Goal: Task Accomplishment & Management: Use online tool/utility

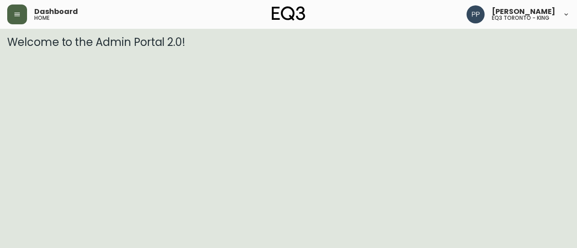
click at [22, 17] on button "button" at bounding box center [17, 15] width 20 height 20
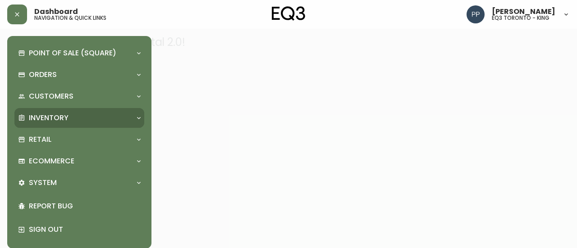
click at [58, 119] on p "Inventory" at bounding box center [49, 118] width 40 height 10
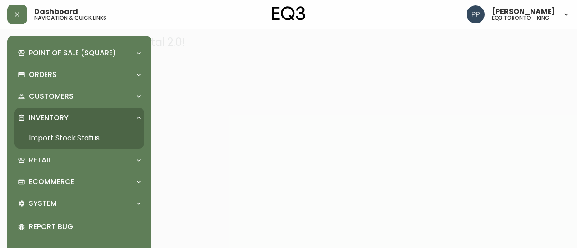
click at [63, 139] on link "Import Stock Status" at bounding box center [79, 138] width 130 height 21
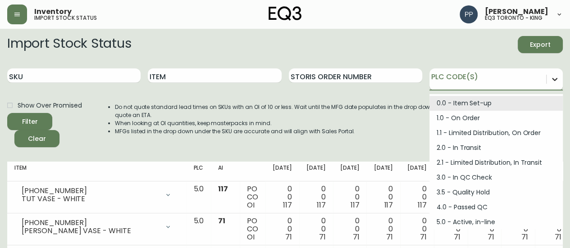
click at [553, 83] on icon at bounding box center [554, 79] width 9 height 9
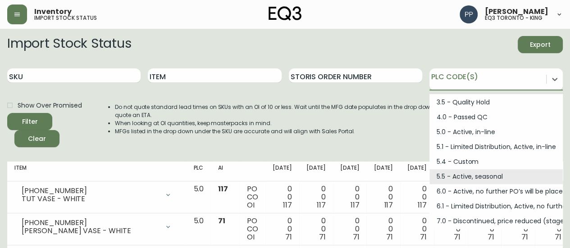
scroll to position [121, 0]
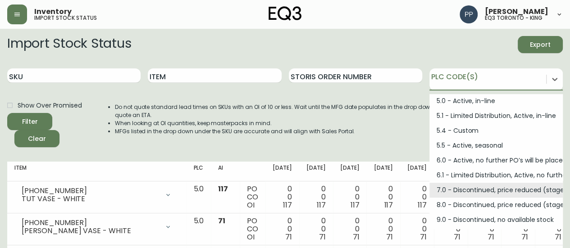
click at [512, 192] on div "7.0 - Discontinued, price reduced (stage 1)" at bounding box center [496, 190] width 133 height 15
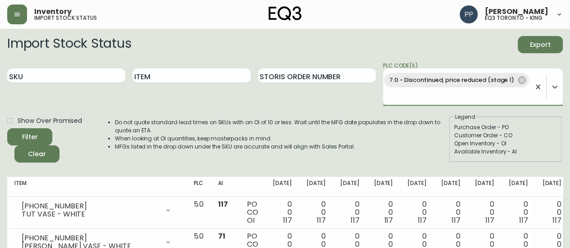
click at [44, 135] on span "Filter" at bounding box center [29, 137] width 31 height 11
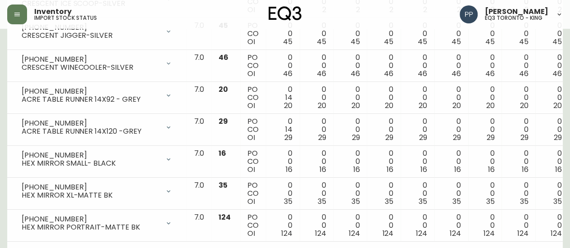
scroll to position [1568, 0]
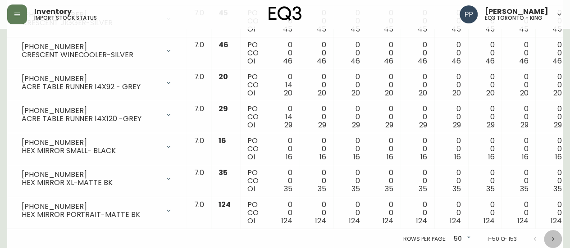
click at [554, 236] on icon "Next page" at bounding box center [553, 239] width 7 height 7
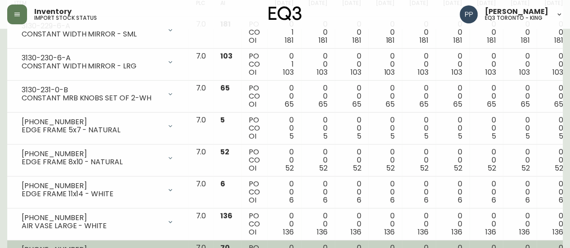
scroll to position [0, 0]
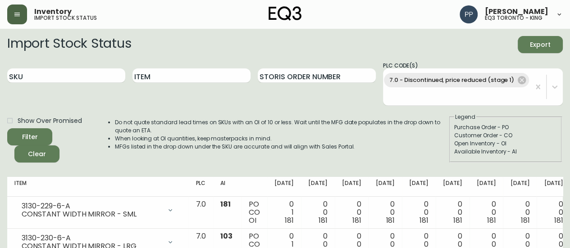
click at [15, 12] on icon "button" at bounding box center [17, 14] width 7 height 7
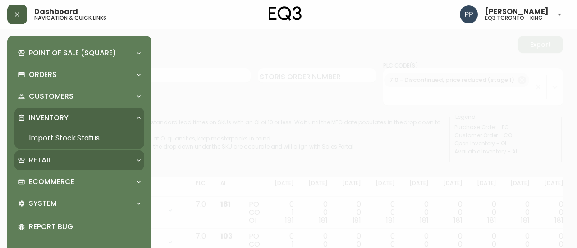
click at [47, 166] on div "Retail" at bounding box center [79, 161] width 130 height 20
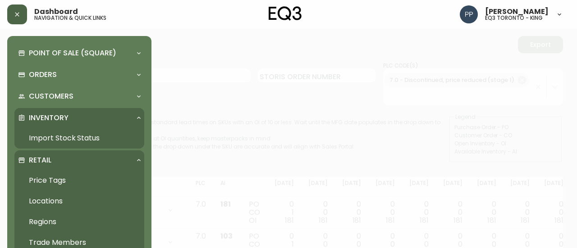
click at [53, 181] on link "Price Tags" at bounding box center [79, 180] width 130 height 21
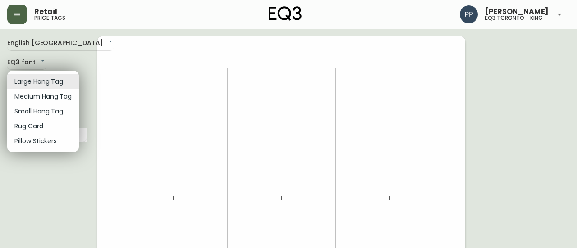
click at [59, 112] on li "Small Hang Tag" at bounding box center [43, 111] width 72 height 15
type input "small"
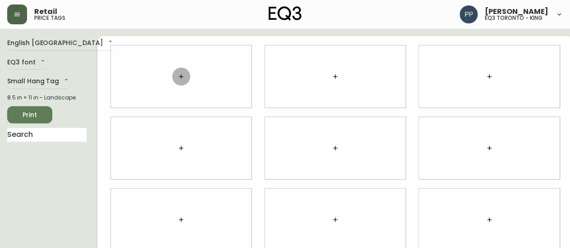
click at [179, 76] on icon "button" at bounding box center [181, 76] width 4 height 4
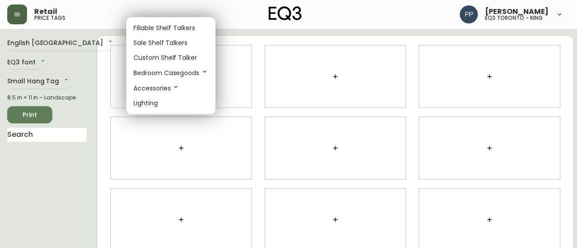
click at [157, 38] on li "Sale Shelf Talkers" at bounding box center [170, 43] width 89 height 15
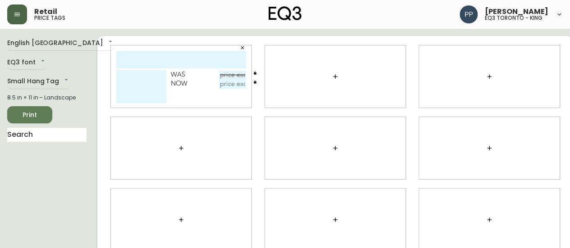
click at [159, 64] on input "text" at bounding box center [181, 60] width 130 height 18
type input "joggle double"
click at [120, 75] on textarea at bounding box center [141, 86] width 50 height 33
type textarea "b"
type textarea "BAMBOO"
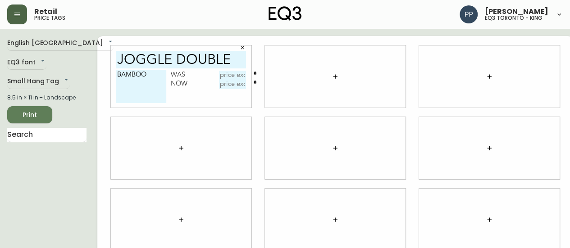
click at [229, 71] on input "text" at bounding box center [232, 75] width 27 height 9
type input "$12.99"
click at [220, 85] on input "text" at bounding box center [232, 84] width 27 height 9
type input "$6.95"
click at [227, 61] on input "joggle double" at bounding box center [181, 60] width 130 height 18
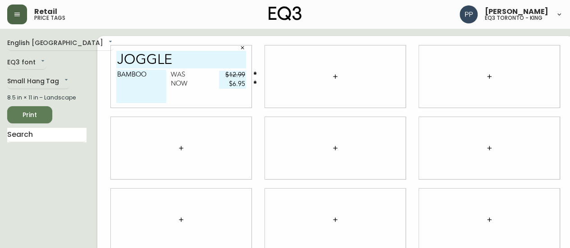
type input "joggle"
click at [231, 73] on input "$12.99" at bounding box center [232, 75] width 27 height 9
type input "$12.99"
click at [199, 60] on input "joggle" at bounding box center [181, 60] width 130 height 18
type input "joggle HOOK"
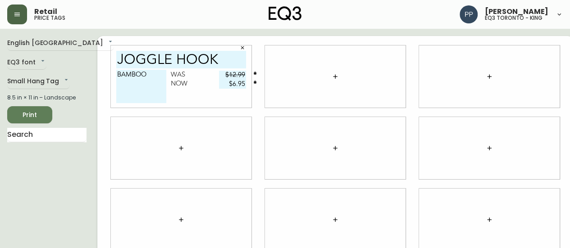
click at [116, 74] on textarea "BAMBOO" at bounding box center [141, 86] width 50 height 33
type textarea "DOUBLE-BAMBOO"
click at [332, 74] on icon "button" at bounding box center [335, 76] width 7 height 7
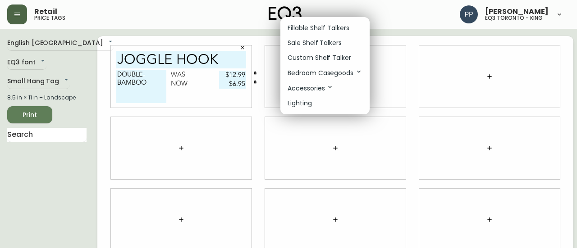
click at [327, 44] on p "Sale Shelf Talkers" at bounding box center [315, 42] width 54 height 9
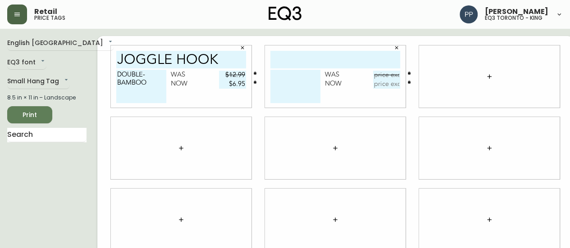
click at [324, 56] on input "text" at bounding box center [336, 60] width 130 height 18
click at [323, 56] on input "J" at bounding box center [336, 60] width 130 height 18
type input "JOGGLE HOOK"
click at [290, 77] on textarea at bounding box center [296, 86] width 50 height 33
type textarea "SINGLE"
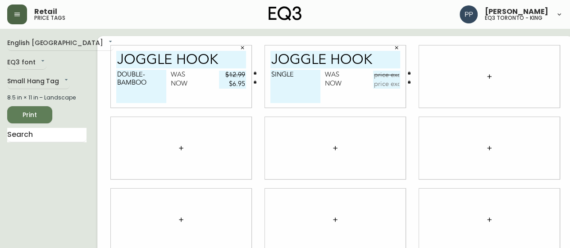
drag, startPoint x: 380, startPoint y: 76, endPoint x: 381, endPoint y: 71, distance: 4.9
click at [379, 76] on input "text" at bounding box center [386, 75] width 27 height 9
type input "$9.99"
click at [382, 86] on input "text" at bounding box center [386, 84] width 27 height 9
type input "$4.95"
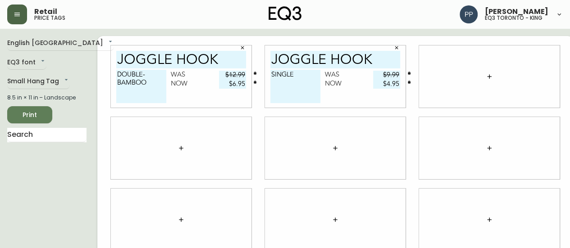
click at [298, 75] on textarea "SINGLE" at bounding box center [296, 86] width 50 height 33
type textarea "SINGLE WHITE AND BAMBOO"
click at [481, 71] on button "button" at bounding box center [490, 77] width 18 height 18
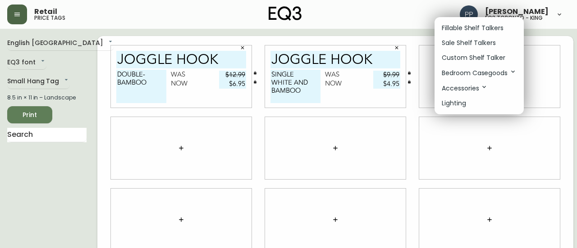
click at [481, 43] on p "Sale Shelf Talkers" at bounding box center [469, 42] width 54 height 9
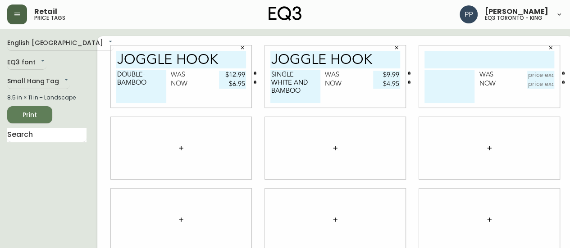
click at [548, 48] on icon "button" at bounding box center [550, 47] width 5 height 5
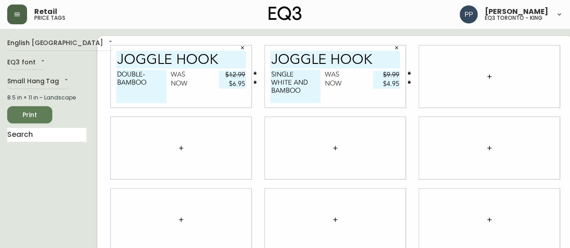
click at [39, 113] on span "Print" at bounding box center [29, 115] width 31 height 11
click at [394, 47] on icon "button" at bounding box center [396, 47] width 5 height 5
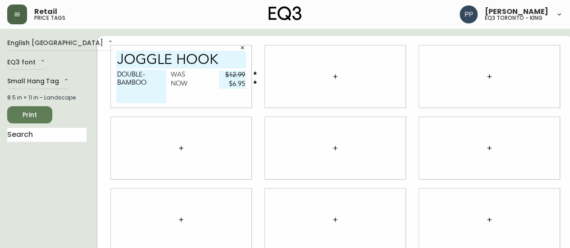
click at [240, 47] on icon "button" at bounding box center [242, 47] width 5 height 5
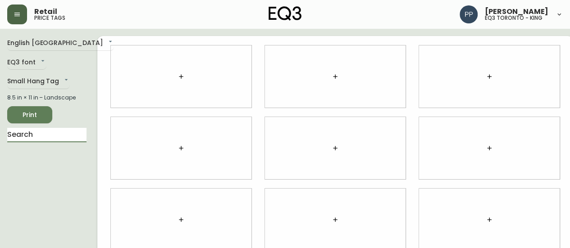
drag, startPoint x: 54, startPoint y: 135, endPoint x: 115, endPoint y: 157, distance: 64.9
click at [54, 135] on input "text" at bounding box center [46, 135] width 79 height 14
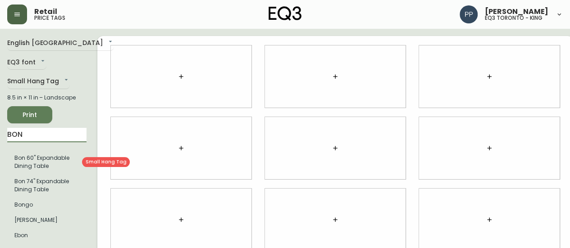
type input "BON"
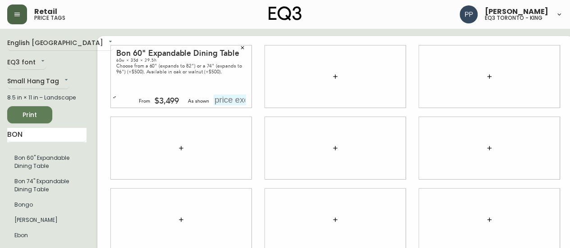
click at [113, 97] on icon "button" at bounding box center [114, 97] width 3 height 2
click at [333, 77] on icon "button" at bounding box center [335, 76] width 4 height 4
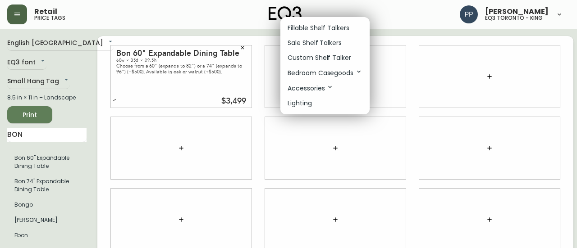
click at [323, 43] on p "Sale Shelf Talkers" at bounding box center [315, 42] width 54 height 9
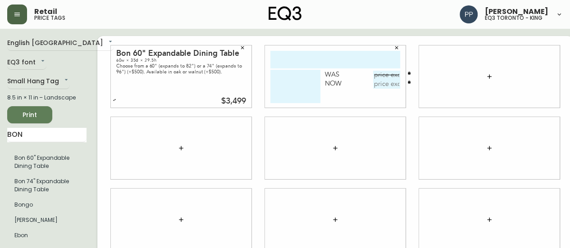
drag, startPoint x: 324, startPoint y: 61, endPoint x: 317, endPoint y: 46, distance: 16.8
click at [324, 57] on input "text" at bounding box center [336, 60] width 130 height 18
type input "[PERSON_NAME] BASKET"
click at [381, 79] on input "text" at bounding box center [386, 75] width 27 height 9
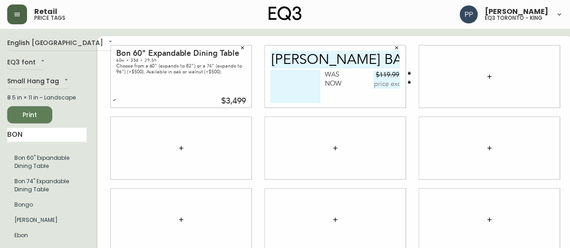
type input "$119.99"
click at [379, 88] on input "text" at bounding box center [386, 84] width 27 height 9
type input "$60"
drag, startPoint x: 33, startPoint y: 106, endPoint x: 0, endPoint y: 98, distance: 34.3
click at [0, 98] on main "English Canada en_CA EQ3 font EQ3 Small Hang Tag small 8.5 in × 11 in – Landsca…" at bounding box center [285, 216] width 570 height 375
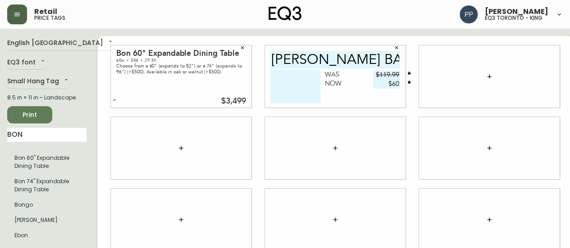
click at [0, 165] on main "English Canada en_CA EQ3 font EQ3 Small Hang Tag small 8.5 in × 11 in – Landsca…" at bounding box center [285, 216] width 570 height 375
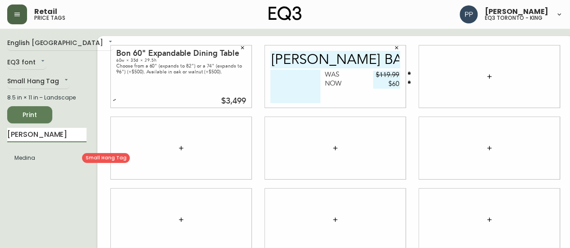
type input "[PERSON_NAME]"
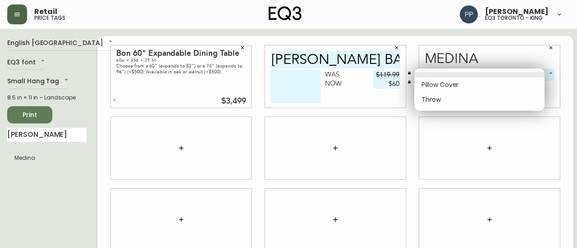
drag, startPoint x: 34, startPoint y: 161, endPoint x: 494, endPoint y: 70, distance: 468.3
click at [494, 70] on body "Retail price tags [PERSON_NAME] eq3 [GEOGRAPHIC_DATA] - king English [GEOGRAPHI…" at bounding box center [288, 202] width 577 height 404
click at [452, 86] on li "Pillow Cover" at bounding box center [479, 85] width 130 height 15
type input "0"
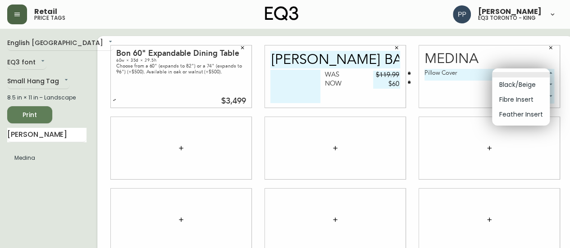
click at [509, 72] on body "Retail price tags [PERSON_NAME] eq3 [GEOGRAPHIC_DATA] - king English [GEOGRAPHI…" at bounding box center [285, 202] width 570 height 404
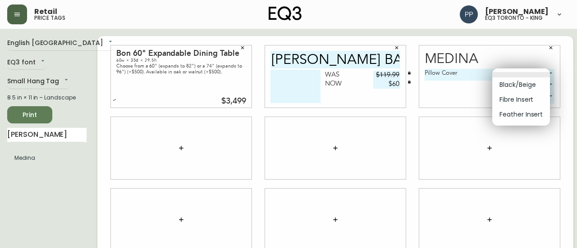
click at [510, 85] on li "Black/Beige" at bounding box center [521, 85] width 58 height 15
type input "0"
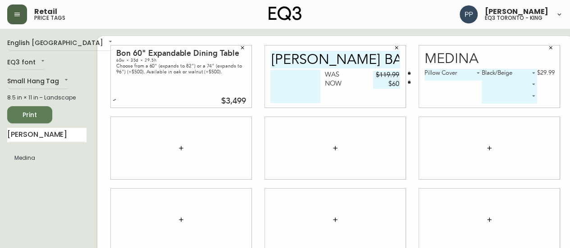
click at [508, 87] on body "Retail price tags [PERSON_NAME] eq3 [GEOGRAPHIC_DATA] - king English [GEOGRAPHI…" at bounding box center [285, 202] width 570 height 404
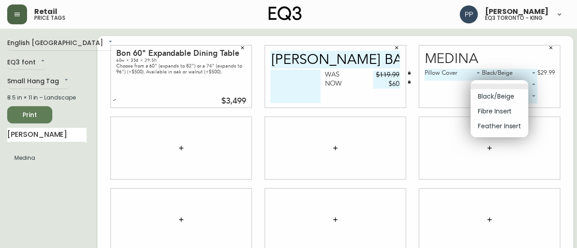
click at [498, 107] on li "Fibre Insert" at bounding box center [500, 111] width 58 height 15
type input "1"
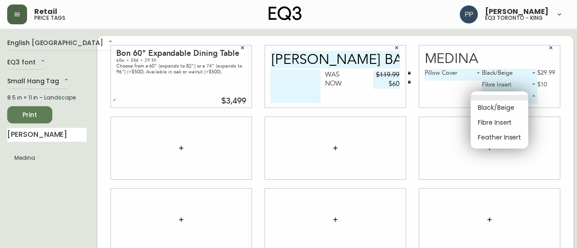
click at [500, 99] on body "Retail price tags [PERSON_NAME] eq3 [GEOGRAPHIC_DATA] - king English [GEOGRAPHI…" at bounding box center [288, 202] width 577 height 404
click at [500, 135] on li "Feather Insert" at bounding box center [500, 137] width 58 height 15
type input "2"
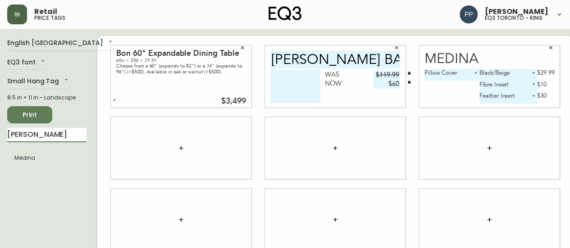
drag, startPoint x: 21, startPoint y: 135, endPoint x: 27, endPoint y: 149, distance: 15.3
click at [0, 139] on main "English Canada en_CA EQ3 font EQ3 Small Hang Tag small 8.5 in × 11 in – Landsca…" at bounding box center [285, 216] width 570 height 375
type input "HARA"
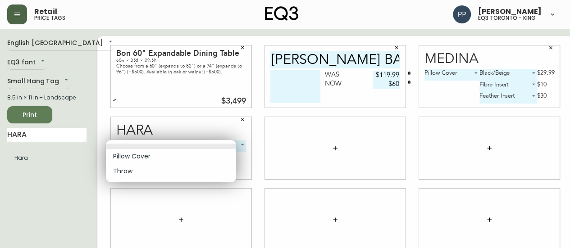
click at [181, 146] on body "Retail price tags [PERSON_NAME] eq3 [GEOGRAPHIC_DATA] - king English Canada en_…" at bounding box center [285, 202] width 570 height 404
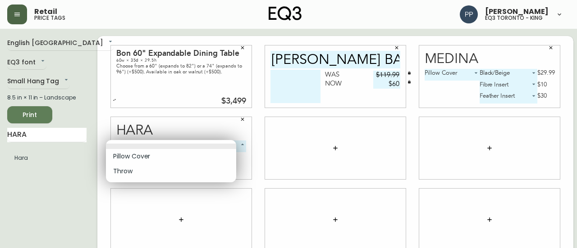
click at [147, 157] on li "Pillow Cover" at bounding box center [171, 156] width 130 height 15
type input "0"
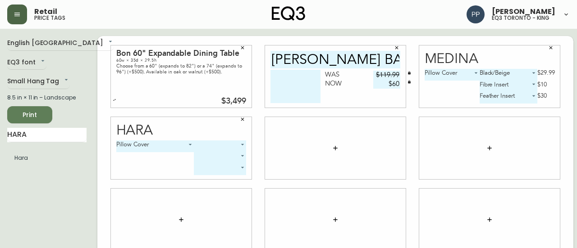
click at [207, 142] on body "Retail price tags [PERSON_NAME] eq3 [GEOGRAPHIC_DATA] - king English Canada en_…" at bounding box center [288, 202] width 577 height 404
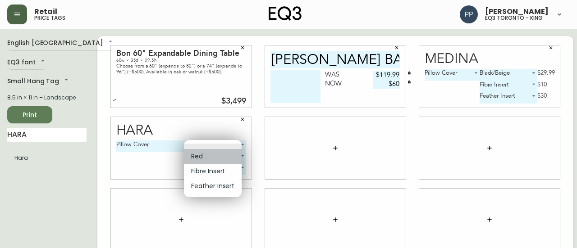
click at [206, 156] on li "Red" at bounding box center [213, 156] width 58 height 15
type input "0"
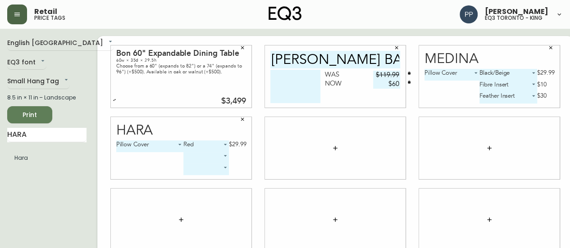
click at [200, 155] on body "Retail price tags [PERSON_NAME] eq3 [GEOGRAPHIC_DATA] - king English Canada en_…" at bounding box center [285, 202] width 570 height 404
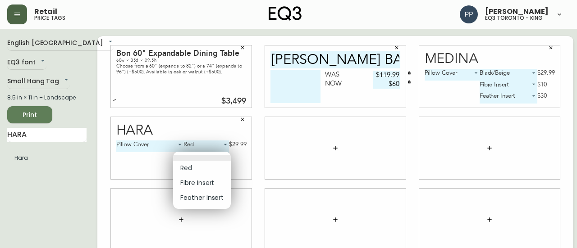
click at [192, 184] on li "Fibre Insert" at bounding box center [202, 183] width 58 height 15
type input "1"
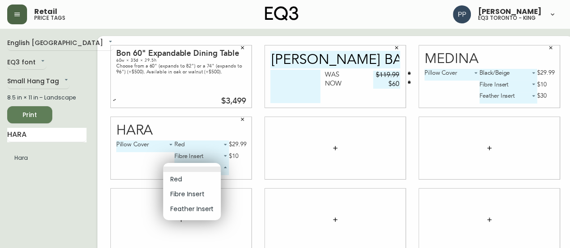
click at [191, 169] on body "Retail price tags [PERSON_NAME] eq3 [GEOGRAPHIC_DATA] - king English Canada en_…" at bounding box center [285, 202] width 570 height 404
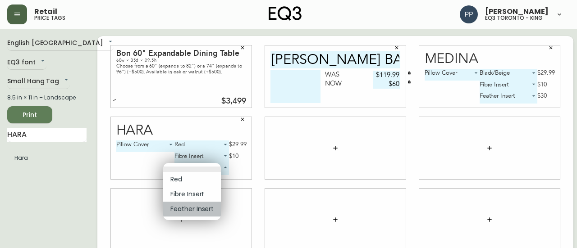
click at [206, 207] on li "Feather Insert" at bounding box center [192, 209] width 58 height 15
type input "2"
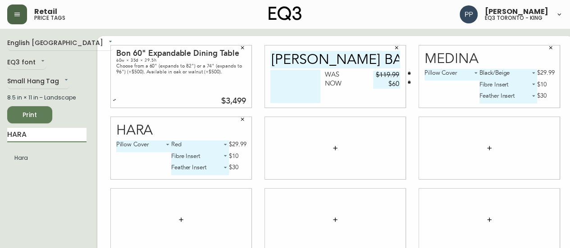
drag, startPoint x: 23, startPoint y: 139, endPoint x: 0, endPoint y: 143, distance: 23.3
click at [0, 143] on main "English Canada en_CA EQ3 font EQ3 Small Hang Tag small 8.5 in × 11 in – Landsca…" at bounding box center [285, 216] width 570 height 375
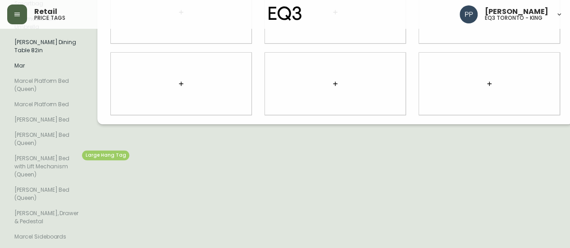
scroll to position [316, 0]
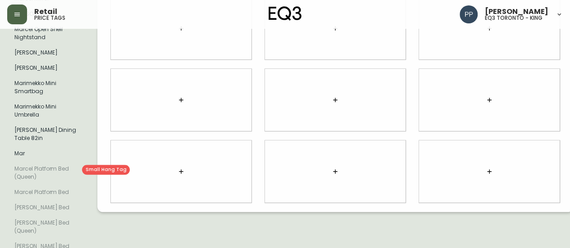
type input "MAR"
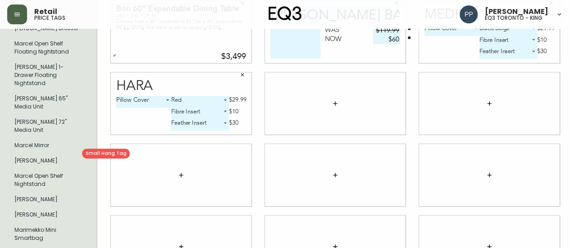
scroll to position [147, 0]
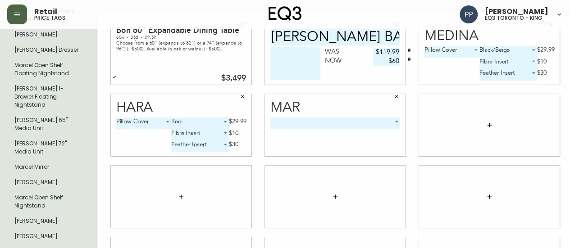
click at [333, 133] on body "Retail price tags [PERSON_NAME] eq3 [GEOGRAPHIC_DATA] - king English [GEOGRAPHI…" at bounding box center [285, 179] width 570 height 652
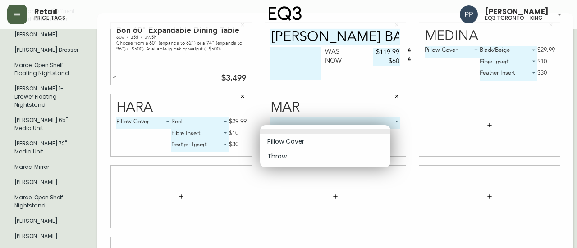
click at [314, 139] on li "Pillow Cover" at bounding box center [325, 141] width 130 height 15
type input "0"
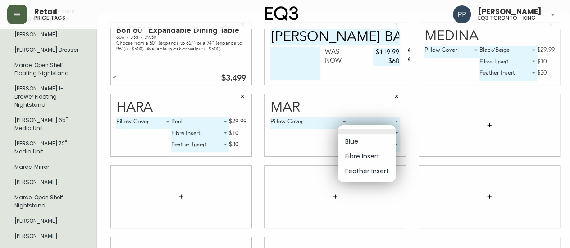
click at [354, 128] on body "Retail price tags [PERSON_NAME] eq3 [GEOGRAPHIC_DATA] - king English [GEOGRAPHI…" at bounding box center [285, 179] width 570 height 652
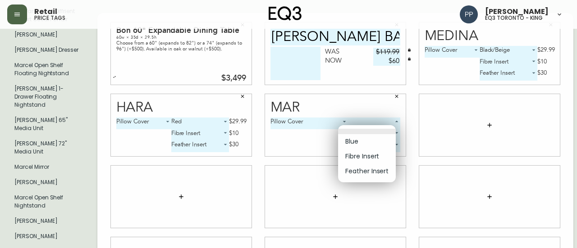
click at [353, 140] on li "Blue" at bounding box center [367, 141] width 58 height 15
type input "0"
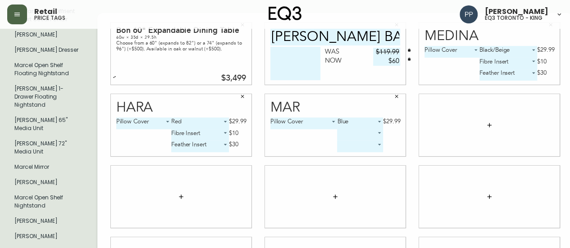
click at [354, 143] on body "Retail price tags [PERSON_NAME] eq3 [GEOGRAPHIC_DATA] - king English [GEOGRAPHI…" at bounding box center [285, 179] width 570 height 652
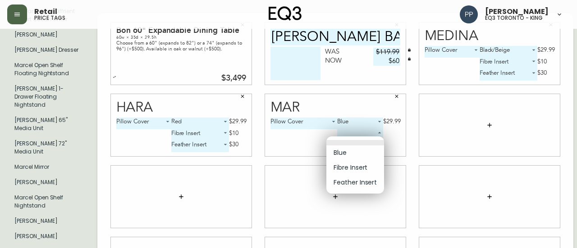
click at [348, 164] on li "Fibre Insert" at bounding box center [355, 168] width 58 height 15
type input "1"
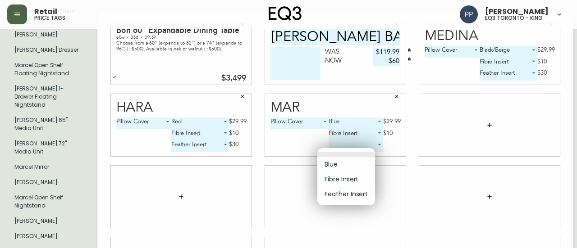
click at [347, 156] on body "Retail price tags [PERSON_NAME] eq3 [GEOGRAPHIC_DATA] - king English [GEOGRAPHI…" at bounding box center [288, 179] width 577 height 652
click at [355, 191] on li "Feather Insert" at bounding box center [346, 194] width 58 height 15
type input "2"
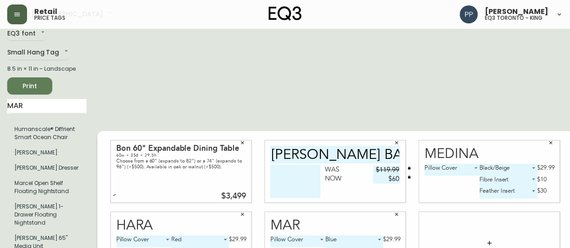
scroll to position [0, 0]
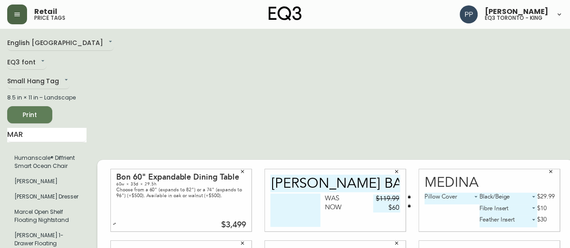
drag, startPoint x: 36, startPoint y: 136, endPoint x: 0, endPoint y: 135, distance: 36.1
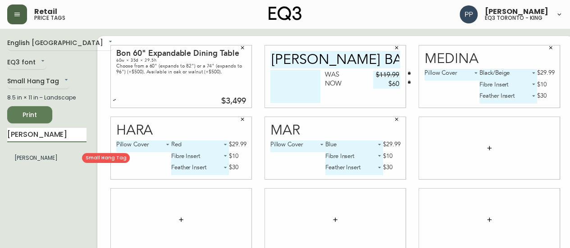
type input "[PERSON_NAME]"
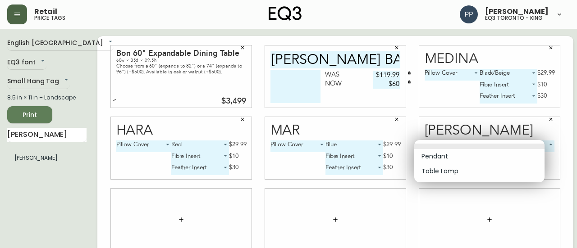
click at [490, 148] on body "Retail price tags [PERSON_NAME] eq3 [GEOGRAPHIC_DATA] - king English [GEOGRAPHI…" at bounding box center [288, 202] width 577 height 404
click at [481, 173] on li "Table Lamp" at bounding box center [479, 171] width 130 height 15
type input "1"
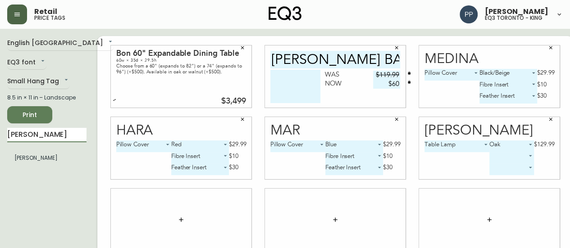
click at [0, 138] on main "English Canada en_CA EQ3 font EQ3 Small Hang Tag small 8.5 in × 11 in – Landsca…" at bounding box center [285, 216] width 570 height 375
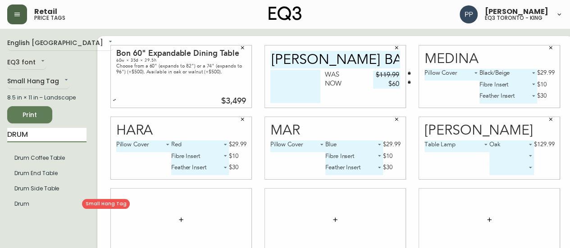
type input "DRUM"
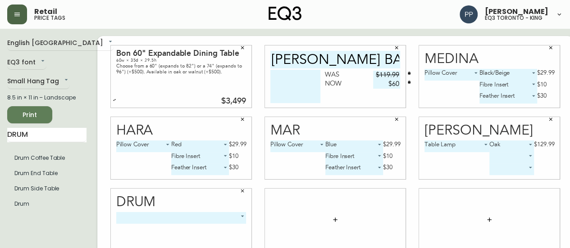
scroll to position [45, 0]
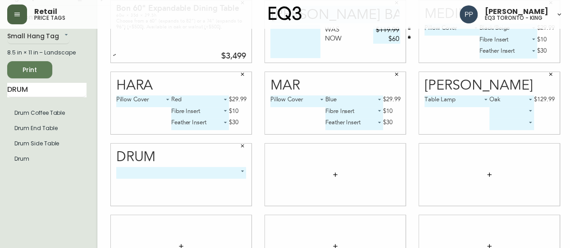
click at [186, 170] on body "Retail price tags [PERSON_NAME] eq3 [GEOGRAPHIC_DATA] - king English [GEOGRAPHI…" at bounding box center [285, 157] width 570 height 404
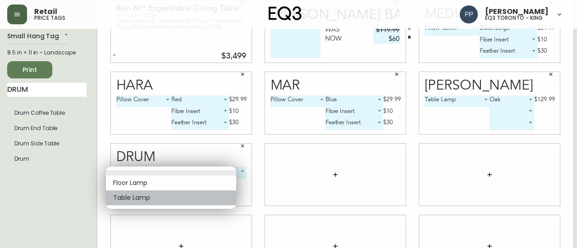
click at [159, 198] on li "Table Lamp" at bounding box center [171, 198] width 130 height 15
type input "1"
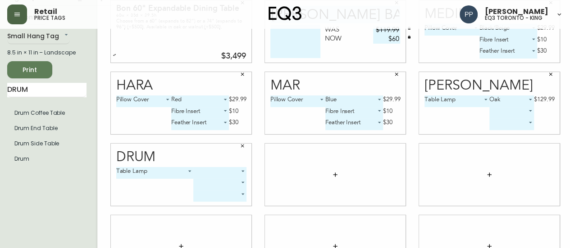
click at [203, 170] on body "Retail price tags [PERSON_NAME] eq3 [GEOGRAPHIC_DATA] - king English [GEOGRAPHI…" at bounding box center [285, 157] width 570 height 404
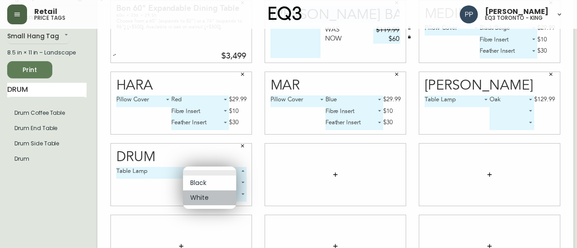
click at [202, 199] on li "White" at bounding box center [209, 198] width 53 height 15
type input "1"
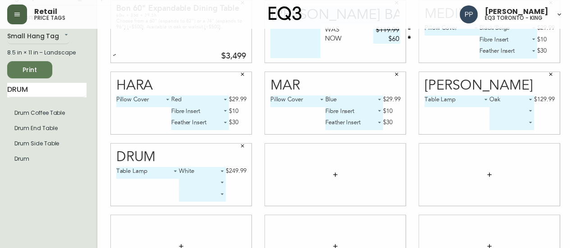
click at [191, 182] on body "Retail price tags [PERSON_NAME] eq3 [GEOGRAPHIC_DATA] - king English [GEOGRAPHI…" at bounding box center [285, 157] width 570 height 404
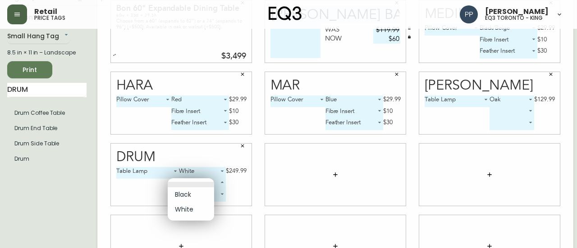
click at [192, 192] on li "Black" at bounding box center [191, 195] width 46 height 15
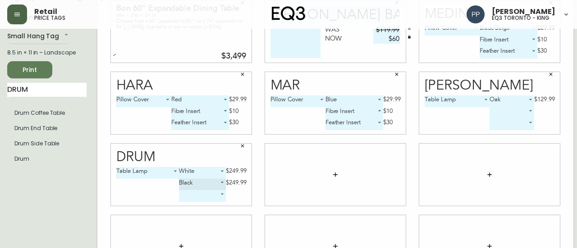
type input "0"
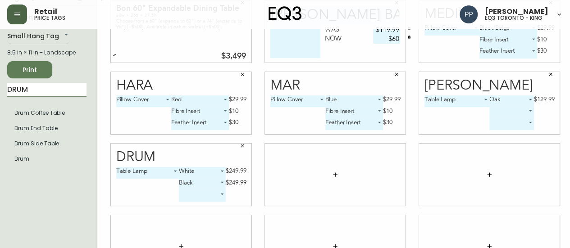
drag, startPoint x: 18, startPoint y: 91, endPoint x: 2, endPoint y: 92, distance: 16.3
click at [0, 92] on main "English Canada en_CA EQ3 font EQ3 Small Hang Tag small 8.5 in × 11 in – Landsca…" at bounding box center [285, 171] width 570 height 375
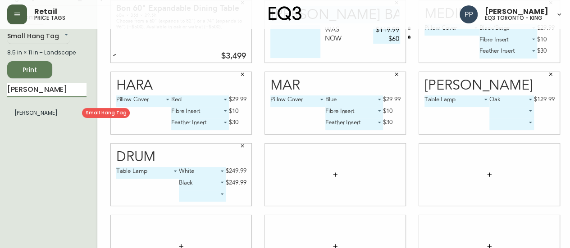
type input "[PERSON_NAME]"
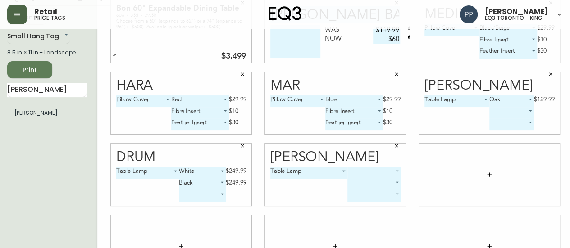
click at [347, 171] on body "Retail price tags [PERSON_NAME] eq3 [GEOGRAPHIC_DATA] - king English [GEOGRAPHI…" at bounding box center [285, 157] width 570 height 404
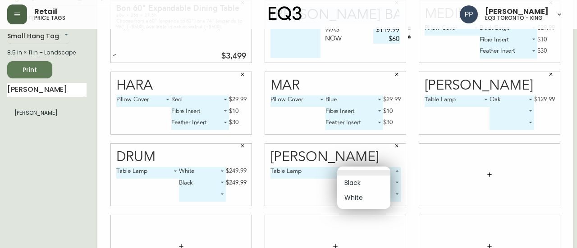
click at [349, 182] on li "Black" at bounding box center [363, 183] width 53 height 15
type input "0"
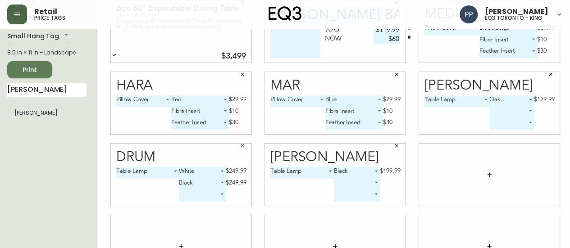
click at [347, 183] on body "Retail price tags [PERSON_NAME] eq3 [GEOGRAPHIC_DATA] - king English [GEOGRAPHI…" at bounding box center [285, 157] width 570 height 404
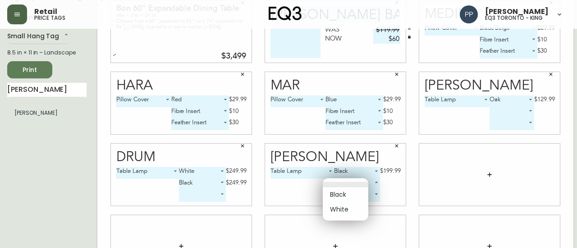
click at [348, 208] on li "White" at bounding box center [346, 209] width 46 height 15
type input "1"
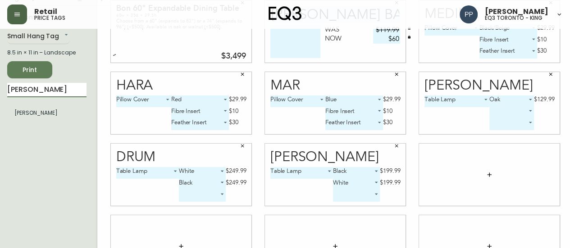
drag, startPoint x: 45, startPoint y: 89, endPoint x: 0, endPoint y: 94, distance: 44.4
click at [0, 94] on main "English Canada en_CA EQ3 font EQ3 Small Hang Tag small 8.5 in × 11 in – Landsca…" at bounding box center [285, 171] width 570 height 375
type input "MINOR"
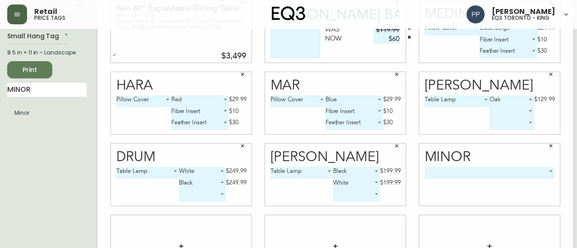
click at [491, 169] on body "Retail price tags [PERSON_NAME] eq3 [GEOGRAPHIC_DATA] - king English Canada en_…" at bounding box center [288, 157] width 577 height 404
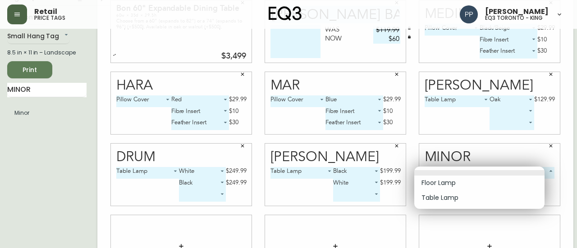
click at [484, 199] on li "Table Lamp" at bounding box center [479, 198] width 130 height 15
type input "1"
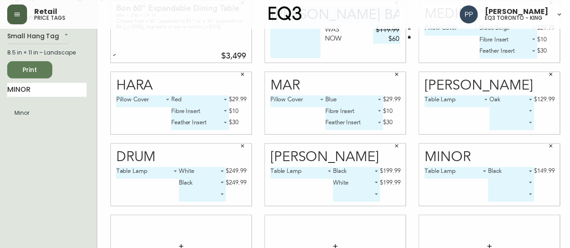
drag, startPoint x: 57, startPoint y: 96, endPoint x: 0, endPoint y: 106, distance: 58.2
click at [0, 106] on main "English Canada en_CA EQ3 font EQ3 Small Hang Tag small 8.5 in × 11 in – Landsca…" at bounding box center [285, 171] width 570 height 375
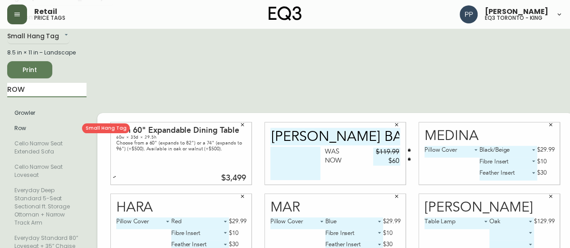
type input "ROW"
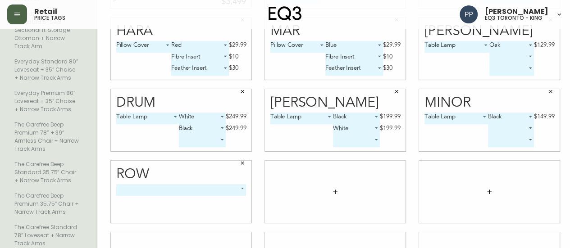
scroll to position [312, 0]
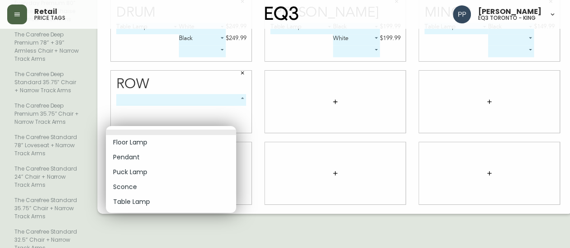
click at [215, 127] on body "Retail price tags [PERSON_NAME] eq3 [GEOGRAPHIC_DATA] - king English [GEOGRAPHI…" at bounding box center [285, 12] width 570 height 648
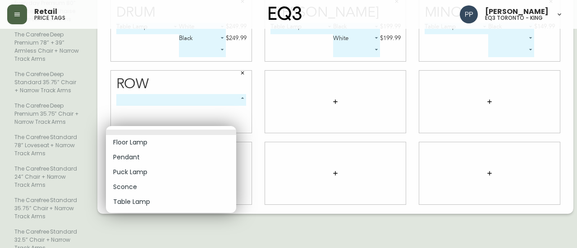
click at [165, 175] on li "Puck Lamp" at bounding box center [171, 172] width 130 height 15
type input "2"
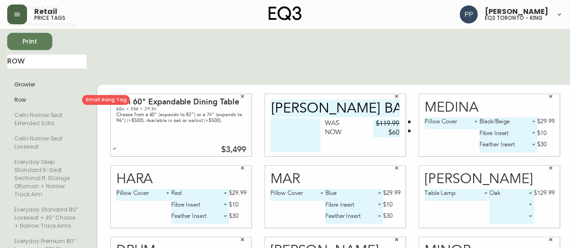
scroll to position [41, 0]
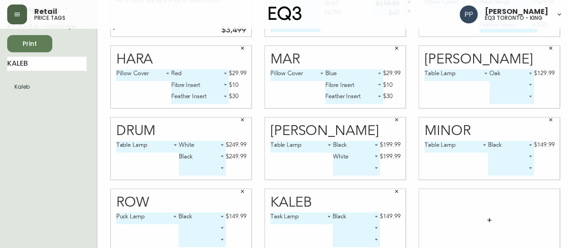
scroll to position [0, 0]
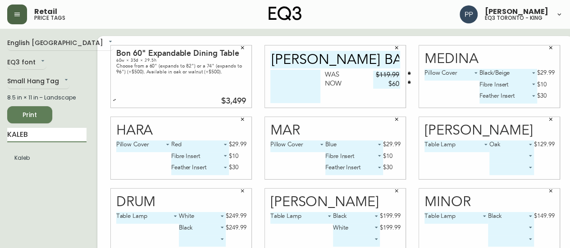
drag, startPoint x: 42, startPoint y: 132, endPoint x: 0, endPoint y: 136, distance: 42.1
click at [0, 136] on main "English Canada en_CA EQ3 font EQ3 Small Hang Tag small 8.5 in × 11 in – Landsca…" at bounding box center [285, 216] width 570 height 375
type input "[GEOGRAPHIC_DATA]"
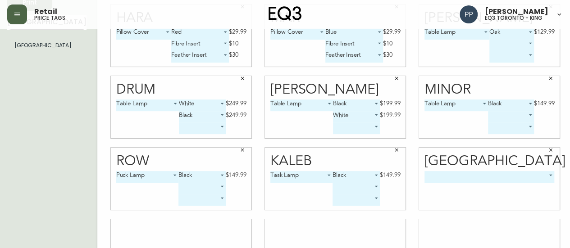
scroll to position [155, 0]
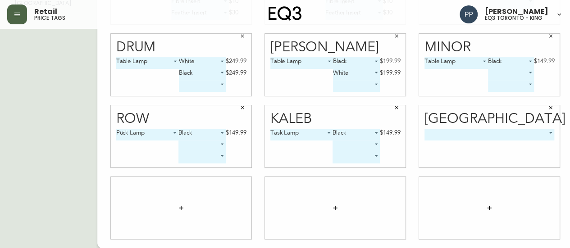
click at [513, 133] on body "Retail price tags [PERSON_NAME] eq3 [GEOGRAPHIC_DATA] - king English Canada en_…" at bounding box center [285, 47] width 570 height 404
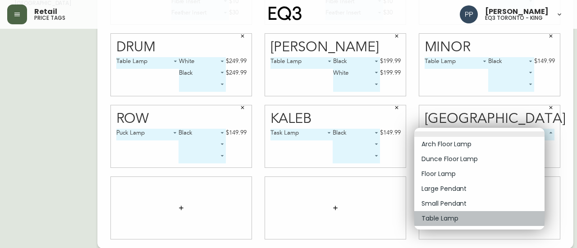
click at [455, 220] on li "Table Lamp" at bounding box center [479, 218] width 130 height 15
type input "5"
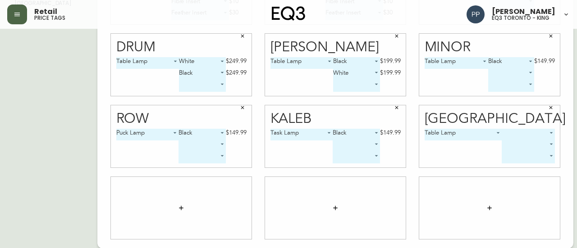
click at [517, 129] on body "Retail price tags [PERSON_NAME] eq3 [GEOGRAPHIC_DATA] - king English Canada en_…" at bounding box center [288, 47] width 577 height 404
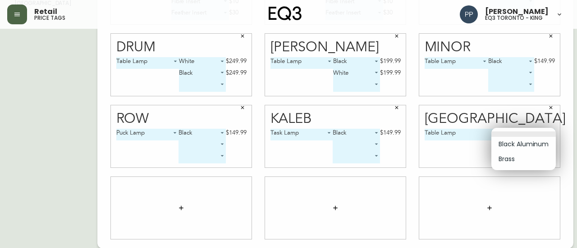
click at [519, 145] on li "Black Aluminum" at bounding box center [523, 144] width 64 height 15
type input "0"
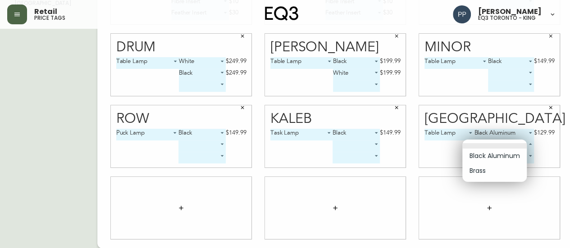
click at [506, 148] on body "Retail price tags [PERSON_NAME] eq3 [GEOGRAPHIC_DATA] - king English Canada en_…" at bounding box center [285, 47] width 570 height 404
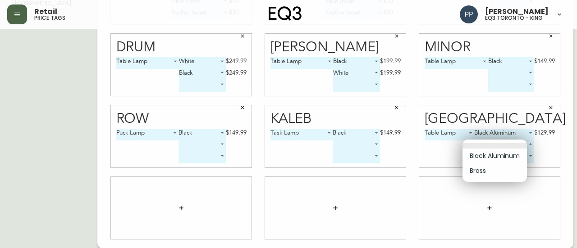
click at [500, 171] on li "Brass" at bounding box center [495, 171] width 64 height 15
type input "1"
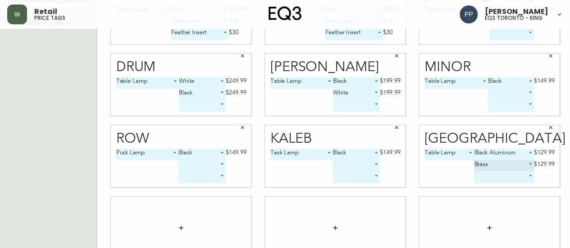
scroll to position [0, 0]
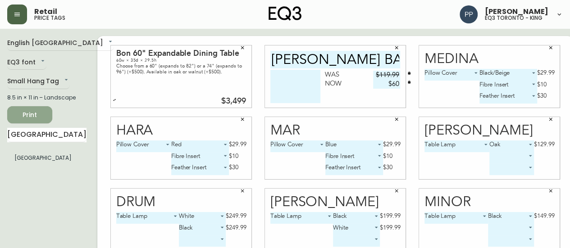
click at [35, 114] on span "Print" at bounding box center [29, 115] width 31 height 11
click at [14, 16] on icon "button" at bounding box center [17, 14] width 7 height 7
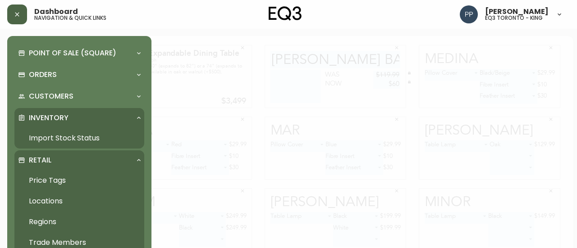
click at [85, 138] on link "Import Stock Status" at bounding box center [79, 138] width 130 height 21
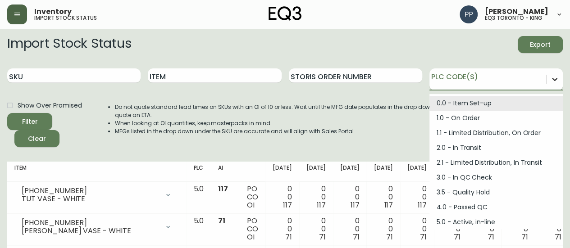
click at [561, 80] on div at bounding box center [555, 79] width 16 height 16
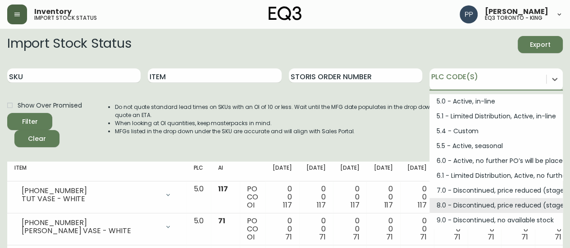
scroll to position [121, 0]
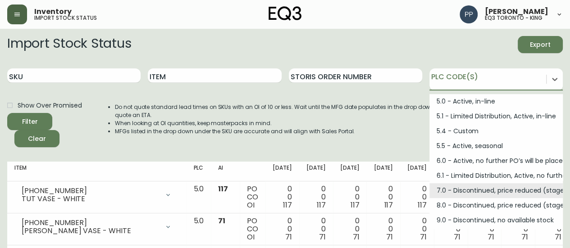
click at [501, 194] on div "7.0 - Discontinued, price reduced (stage 1)" at bounding box center [496, 190] width 133 height 15
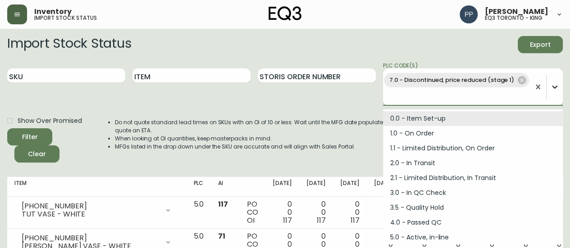
click at [554, 90] on icon at bounding box center [554, 87] width 9 height 9
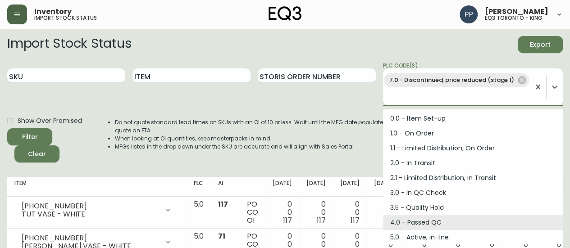
scroll to position [106, 0]
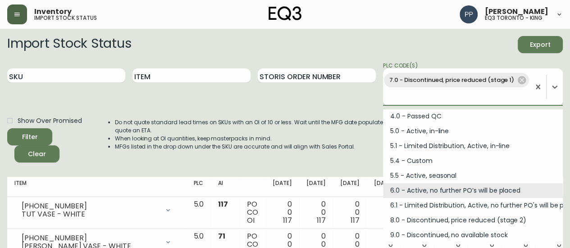
click at [431, 186] on div "6.0 - Active, no further PO’s will be placed" at bounding box center [473, 190] width 180 height 15
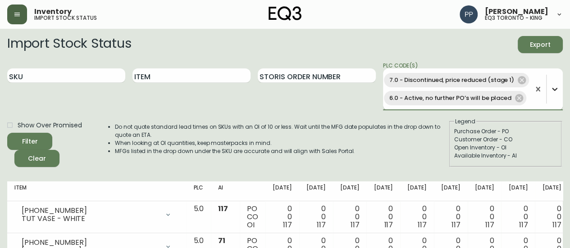
click at [551, 92] on icon at bounding box center [554, 89] width 9 height 9
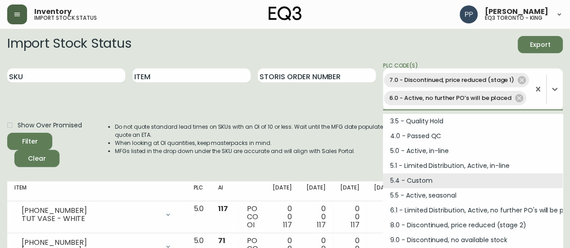
scroll to position [91, 0]
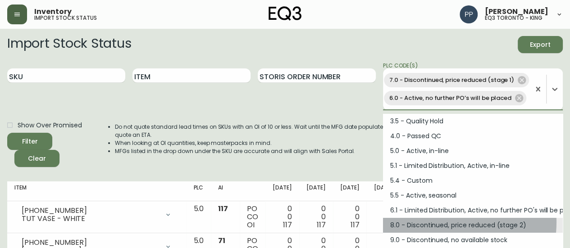
click at [445, 222] on div "8.0 - Discontinued, price reduced (stage 2)" at bounding box center [473, 225] width 180 height 15
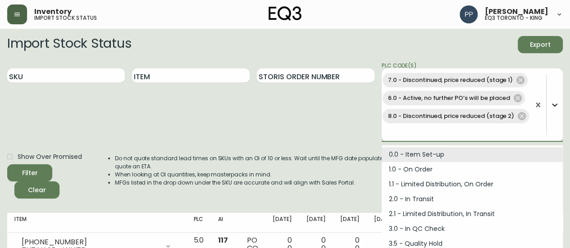
click at [549, 105] on div at bounding box center [555, 105] width 16 height 16
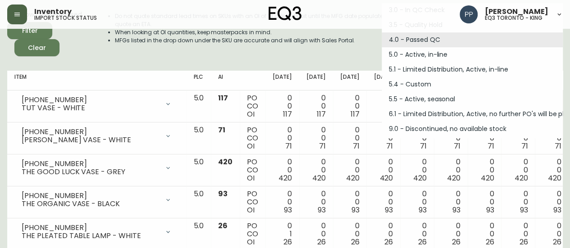
scroll to position [73, 0]
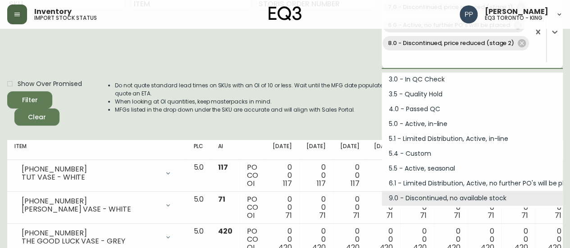
click at [449, 195] on div "9.0 - Discontinued, no available stock" at bounding box center [472, 198] width 181 height 15
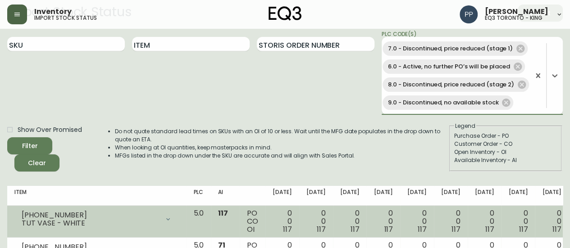
scroll to position [0, 0]
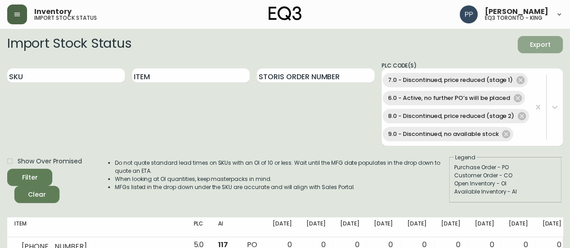
click at [540, 46] on span "Export" at bounding box center [540, 44] width 31 height 11
click at [537, 46] on span "Export" at bounding box center [540, 44] width 31 height 11
click at [27, 178] on icon "submit" at bounding box center [26, 176] width 9 height 9
click at [540, 41] on span "Export" at bounding box center [540, 44] width 31 height 11
click at [178, 74] on input "Item" at bounding box center [191, 76] width 118 height 14
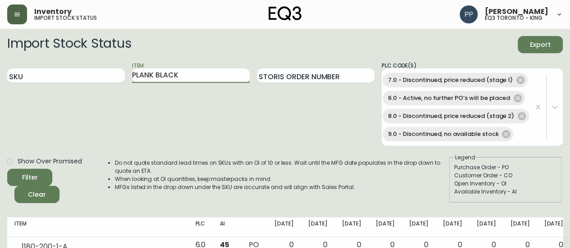
click at [7, 169] on button "Filter" at bounding box center [29, 177] width 45 height 17
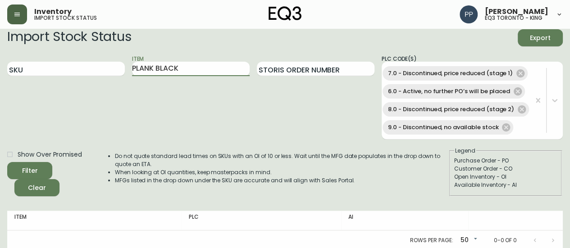
scroll to position [9, 0]
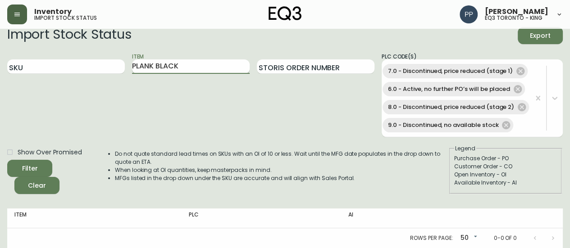
click at [197, 69] on input "PLANK BLACK" at bounding box center [191, 67] width 118 height 14
click at [7, 160] on button "Filter" at bounding box center [29, 168] width 45 height 17
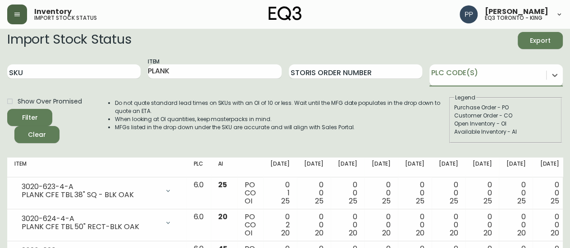
scroll to position [0, 0]
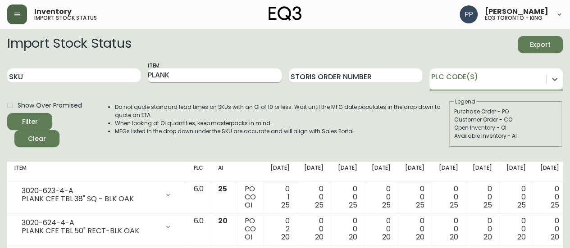
click at [223, 75] on input "PLANK" at bounding box center [214, 76] width 133 height 14
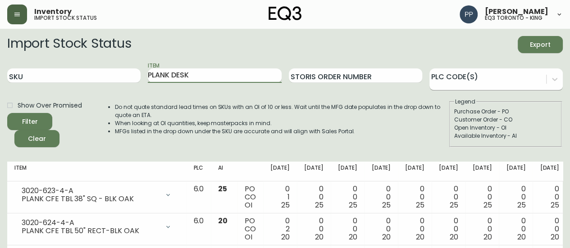
click at [7, 113] on button "Filter" at bounding box center [29, 121] width 45 height 17
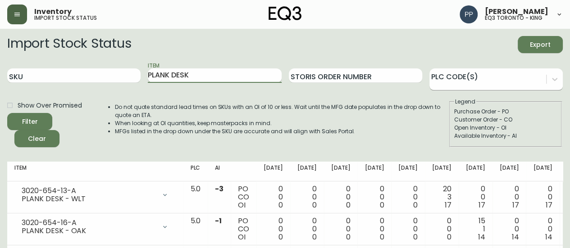
click at [223, 77] on input "PLANK DESK" at bounding box center [214, 76] width 133 height 14
click at [7, 113] on button "Filter" at bounding box center [29, 121] width 45 height 17
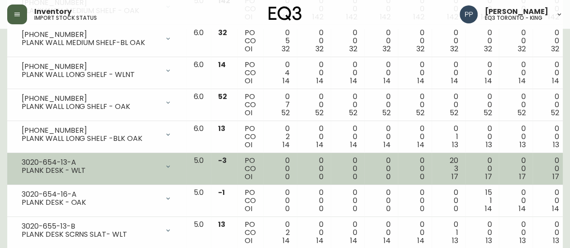
scroll to position [1553, 0]
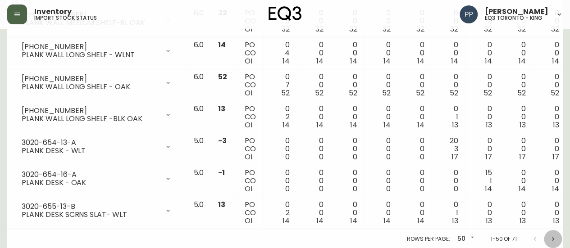
click at [554, 236] on icon "Next page" at bounding box center [553, 239] width 7 height 7
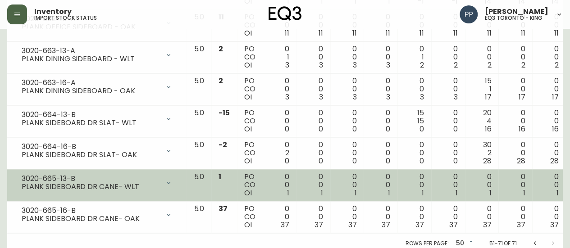
scroll to position [629, 0]
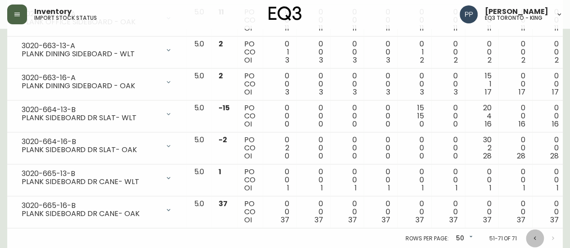
click at [535, 235] on icon "Previous page" at bounding box center [535, 238] width 7 height 7
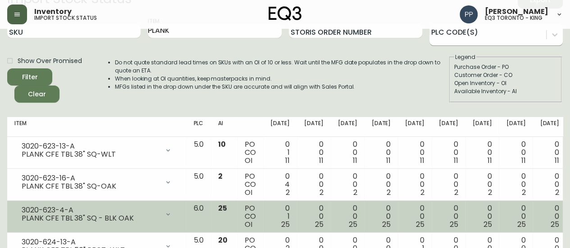
scroll to position [0, 0]
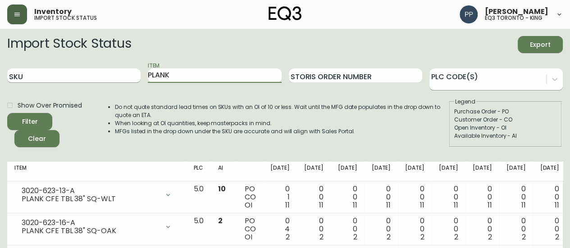
drag, startPoint x: 207, startPoint y: 80, endPoint x: 124, endPoint y: 60, distance: 85.6
click at [124, 78] on div "SKU Item PLANK Storis Order Number PLC Code(s)" at bounding box center [285, 75] width 556 height 29
click at [41, 122] on span "Filter" at bounding box center [29, 121] width 31 height 11
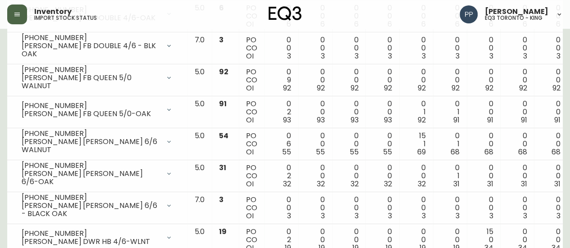
scroll to position [1553, 0]
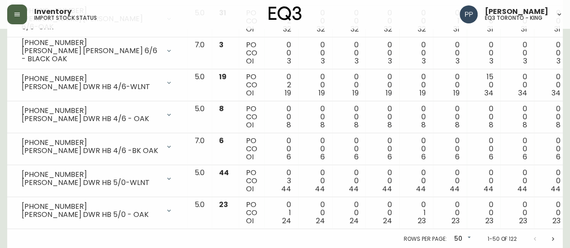
click at [553, 238] on icon "Next page" at bounding box center [553, 240] width 2 height 4
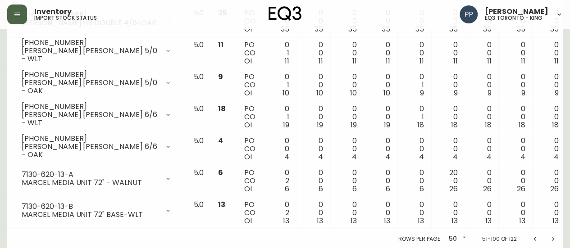
click at [553, 236] on icon "Next page" at bounding box center [553, 239] width 7 height 7
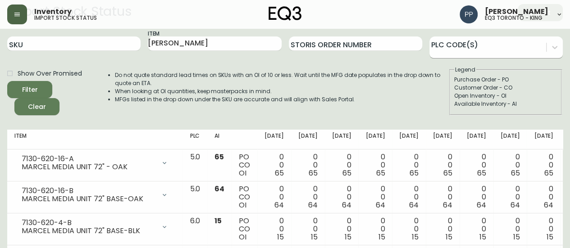
scroll to position [0, 0]
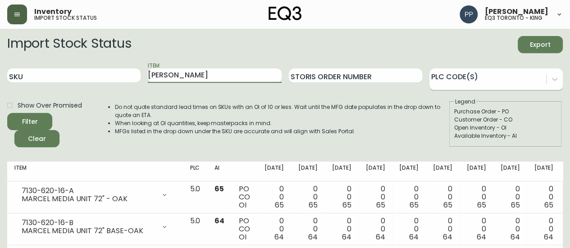
drag, startPoint x: 194, startPoint y: 77, endPoint x: 125, endPoint y: 86, distance: 69.1
click at [126, 86] on div "SKU Item [PERSON_NAME] Order Number PLC Code(s)" at bounding box center [285, 75] width 556 height 29
click at [7, 113] on button "Filter" at bounding box center [29, 121] width 45 height 17
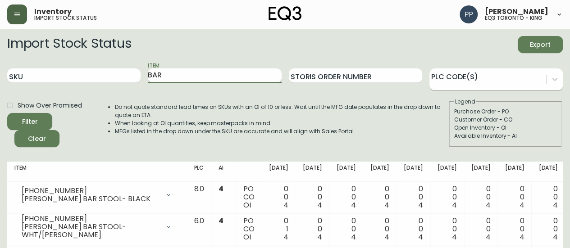
click at [189, 78] on input "BAR" at bounding box center [214, 76] width 133 height 14
click at [7, 113] on button "Filter" at bounding box center [29, 121] width 45 height 17
drag, startPoint x: 167, startPoint y: 73, endPoint x: 138, endPoint y: 74, distance: 28.4
click at [138, 74] on div "SKU Item BAR Storis Order Number PLC Code(s)" at bounding box center [285, 75] width 556 height 29
click at [7, 113] on button "Filter" at bounding box center [29, 121] width 45 height 17
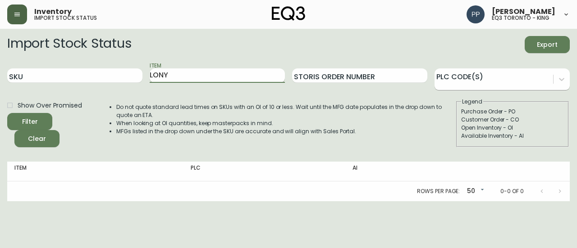
click at [182, 78] on input "LONY" at bounding box center [217, 76] width 135 height 14
click at [164, 75] on input "LONY" at bounding box center [217, 76] width 135 height 14
click at [40, 118] on span "Filter" at bounding box center [29, 121] width 31 height 11
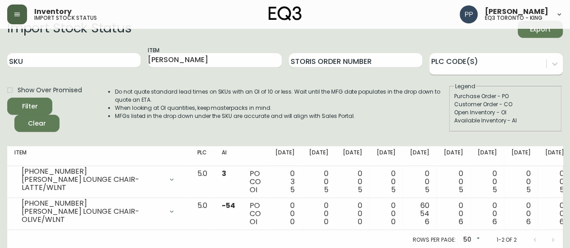
scroll to position [23, 0]
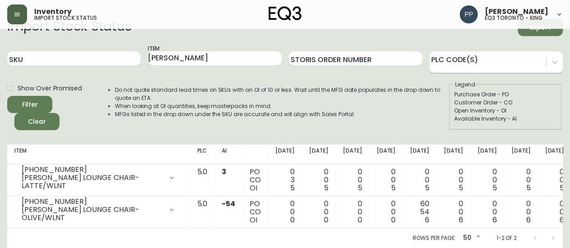
drag, startPoint x: 192, startPoint y: 51, endPoint x: 119, endPoint y: 65, distance: 73.9
click at [120, 66] on div "SKU Item [PERSON_NAME] Storis Order Number PLC Code(s)" at bounding box center [285, 58] width 556 height 29
click at [7, 96] on button "Filter" at bounding box center [29, 104] width 45 height 17
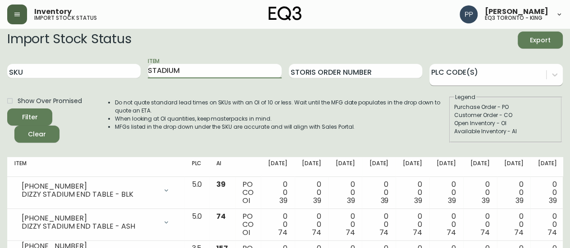
scroll to position [0, 0]
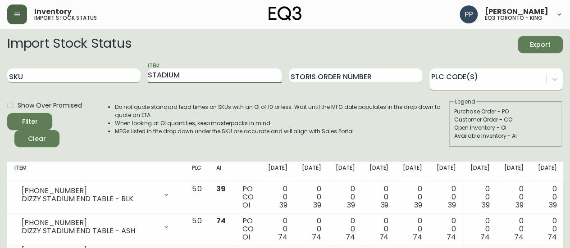
drag, startPoint x: 191, startPoint y: 75, endPoint x: 23, endPoint y: 76, distance: 168.6
click at [23, 76] on div "SKU Item STADIUM Storis Order Number PLC Code(s)" at bounding box center [285, 75] width 556 height 29
click at [7, 113] on button "Filter" at bounding box center [29, 121] width 45 height 17
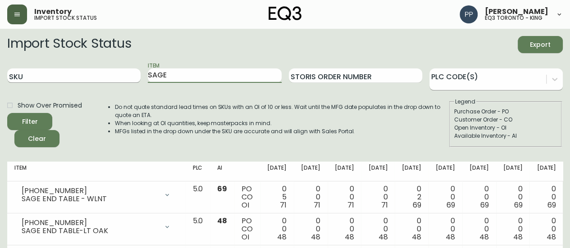
drag, startPoint x: 75, startPoint y: 78, endPoint x: 67, endPoint y: 70, distance: 11.5
click at [72, 77] on div "SKU Item SAGE Storis Order Number PLC Code(s)" at bounding box center [285, 75] width 556 height 29
click at [7, 113] on button "Filter" at bounding box center [29, 121] width 45 height 17
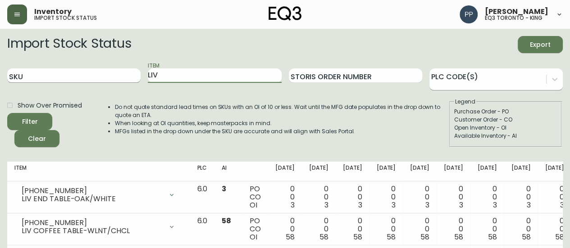
drag, startPoint x: 155, startPoint y: 76, endPoint x: 107, endPoint y: 70, distance: 48.7
click at [111, 73] on div "SKU Item LIV Storis Order Number PLC Code(s)" at bounding box center [285, 75] width 556 height 29
click at [7, 113] on button "Filter" at bounding box center [29, 121] width 45 height 17
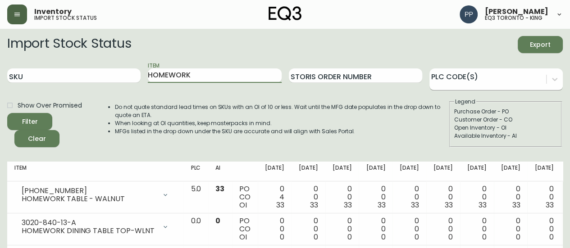
drag, startPoint x: 161, startPoint y: 66, endPoint x: 101, endPoint y: 57, distance: 60.6
click at [99, 67] on div "SKU Item HOMEWORK Storis Order Number PLC Code(s)" at bounding box center [285, 75] width 556 height 29
click at [7, 113] on button "Filter" at bounding box center [29, 121] width 45 height 17
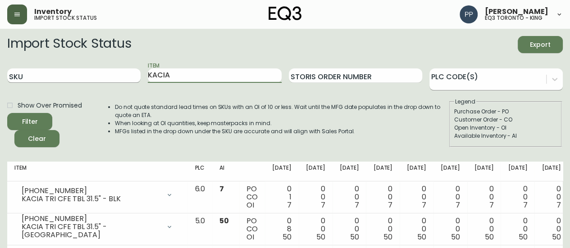
drag, startPoint x: 182, startPoint y: 80, endPoint x: 68, endPoint y: 79, distance: 114.5
click at [65, 80] on div "SKU Item KACIA Storis Order Number PLC Code(s)" at bounding box center [285, 75] width 556 height 29
click at [7, 113] on button "Filter" at bounding box center [29, 121] width 45 height 17
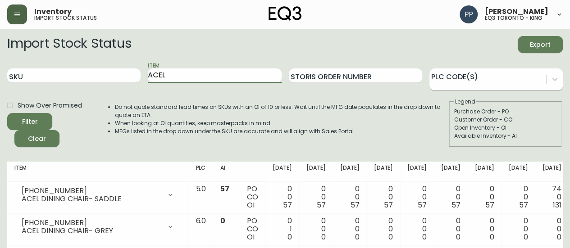
drag, startPoint x: 143, startPoint y: 64, endPoint x: 0, endPoint y: 57, distance: 143.5
click at [0, 57] on main "Import Stock Status Export SKU Item ACEL Storis Order Number PLC Code(s) Show O…" at bounding box center [285, 179] width 570 height 301
type input "SCULPTURAL"
click at [7, 113] on button "Filter" at bounding box center [29, 121] width 45 height 17
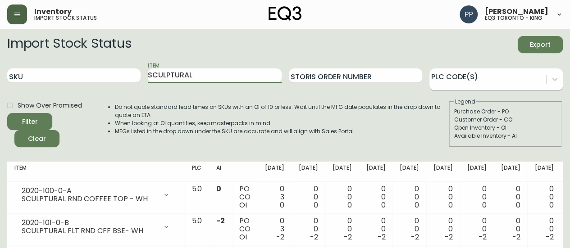
click at [101, 85] on div "SKU Item SCULPTURAL Storis Order Number PLC Code(s)" at bounding box center [285, 75] width 556 height 29
click at [174, 78] on input "Item" at bounding box center [214, 76] width 133 height 14
click at [37, 116] on div "Filter" at bounding box center [30, 121] width 16 height 11
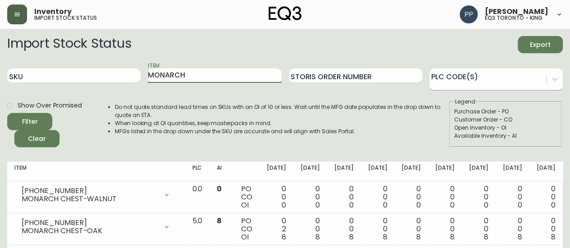
drag, startPoint x: 199, startPoint y: 73, endPoint x: 110, endPoint y: 91, distance: 91.3
click at [110, 91] on form "Import Stock Status Export SKU Item MONARCH Storis Order Number PLC Code(s) Sho…" at bounding box center [285, 91] width 556 height 111
type input "LIV"
click at [7, 113] on button "Filter" at bounding box center [29, 121] width 45 height 17
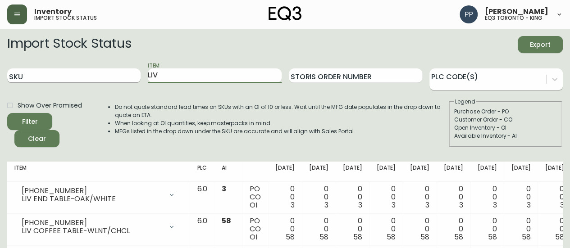
drag, startPoint x: 149, startPoint y: 77, endPoint x: 137, endPoint y: 79, distance: 11.9
click at [137, 79] on div "SKU Item LIV Storis Order Number PLC Code(s)" at bounding box center [285, 75] width 556 height 29
type input ";"
type input "L"
click at [7, 113] on button "Filter" at bounding box center [29, 121] width 45 height 17
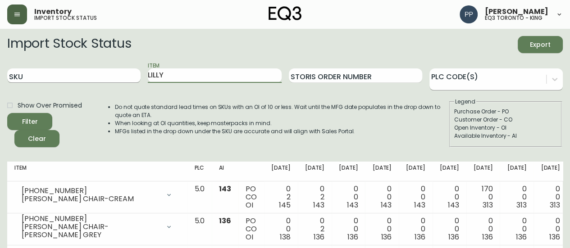
drag, startPoint x: 160, startPoint y: 75, endPoint x: 81, endPoint y: 74, distance: 79.4
click at [82, 75] on div "SKU Item [PERSON_NAME] Order Number PLC Code(s)" at bounding box center [285, 75] width 556 height 29
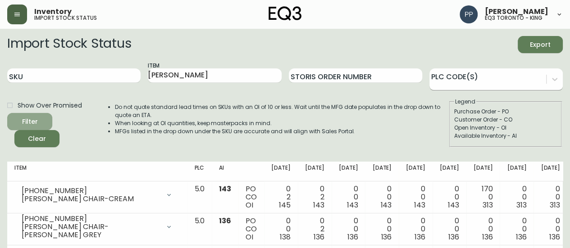
click at [46, 121] on button "Filter" at bounding box center [29, 121] width 45 height 17
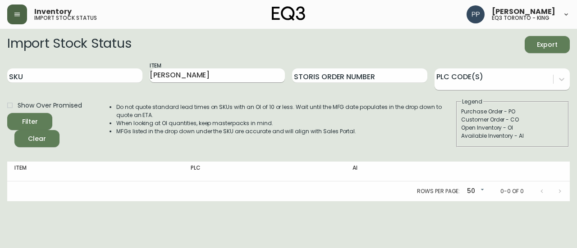
click at [200, 78] on input "[PERSON_NAME]" at bounding box center [217, 76] width 135 height 14
click at [7, 113] on button "Filter" at bounding box center [29, 121] width 45 height 17
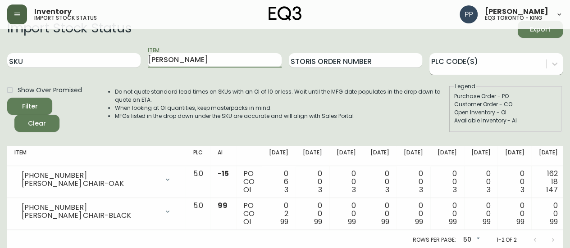
scroll to position [23, 0]
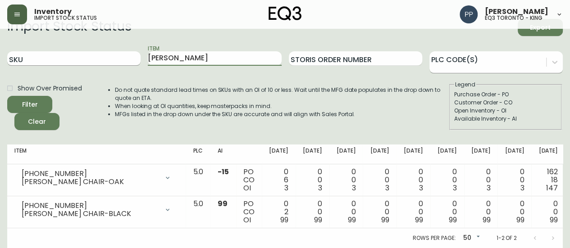
drag, startPoint x: 177, startPoint y: 50, endPoint x: 96, endPoint y: 50, distance: 80.7
click at [99, 55] on div "SKU Item [PERSON_NAME] Order Number PLC Code(s)" at bounding box center [285, 58] width 556 height 29
click at [48, 96] on button "Filter" at bounding box center [29, 104] width 45 height 17
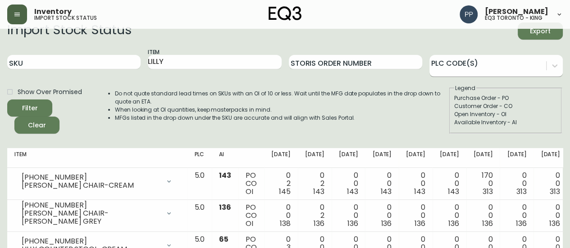
scroll to position [0, 0]
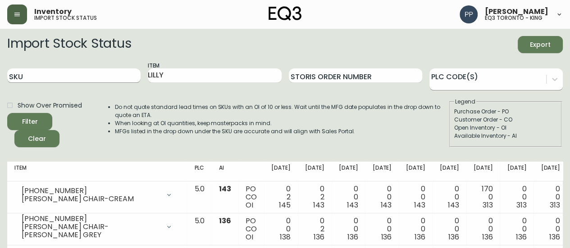
drag, startPoint x: 92, startPoint y: 74, endPoint x: 96, endPoint y: 77, distance: 5.0
click at [92, 74] on div "SKU Item [PERSON_NAME] Order Number PLC Code(s)" at bounding box center [285, 75] width 556 height 29
click at [7, 113] on button "Filter" at bounding box center [29, 121] width 45 height 17
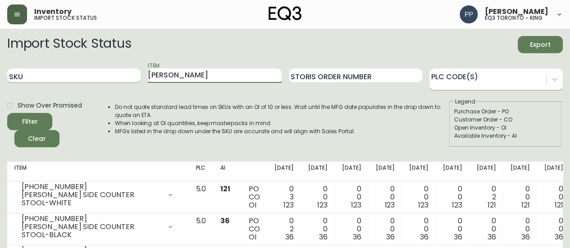
drag, startPoint x: 179, startPoint y: 75, endPoint x: 109, endPoint y: 81, distance: 69.7
click at [110, 81] on div "SKU Item [PERSON_NAME] Storis Order Number PLC Code(s)" at bounding box center [285, 75] width 556 height 29
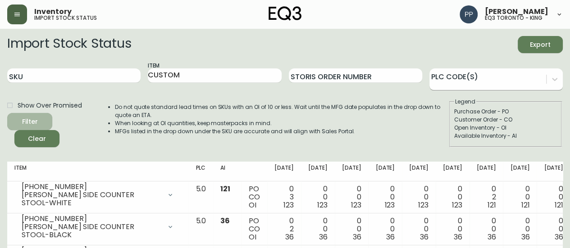
click at [32, 119] on div "Filter" at bounding box center [30, 121] width 16 height 11
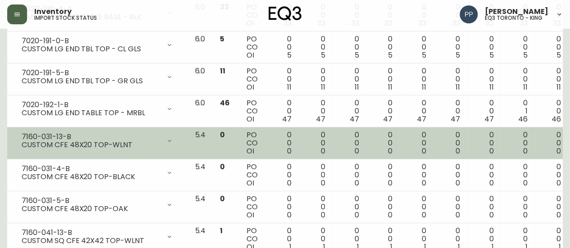
scroll to position [1553, 0]
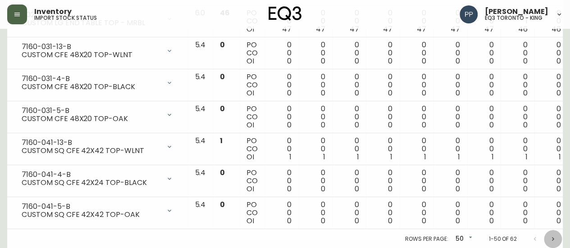
click at [554, 236] on icon "Next page" at bounding box center [553, 239] width 7 height 7
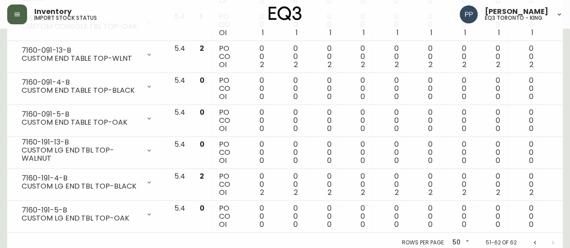
scroll to position [342, 0]
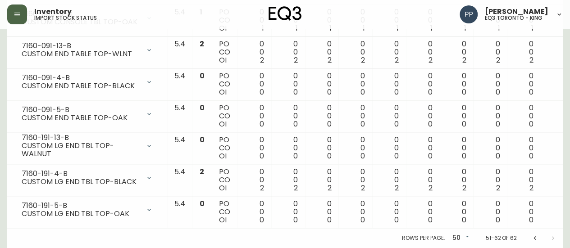
click at [535, 237] on icon "Previous page" at bounding box center [535, 239] width 2 height 4
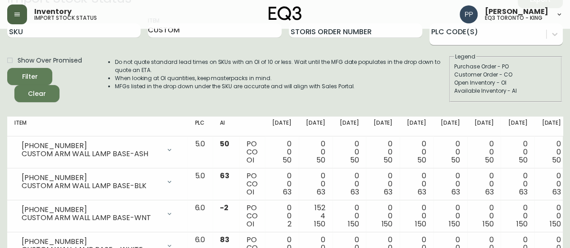
scroll to position [0, 0]
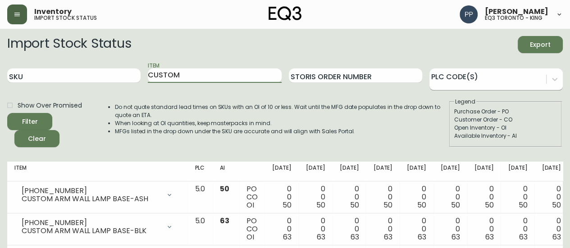
drag, startPoint x: 197, startPoint y: 77, endPoint x: 115, endPoint y: 87, distance: 81.8
click at [117, 87] on div "SKU Item CUSTOM Storis Order Number PLC Code(s)" at bounding box center [285, 75] width 556 height 29
type input "A"
click at [7, 113] on button "Filter" at bounding box center [29, 121] width 45 height 17
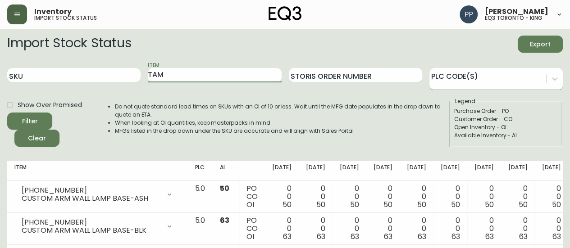
scroll to position [0, 0]
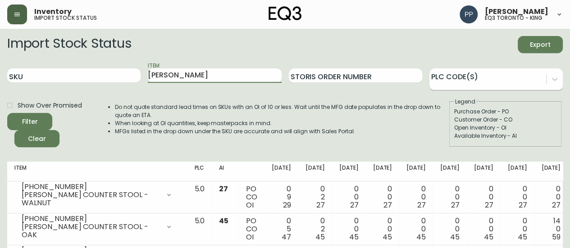
click at [7, 113] on button "Filter" at bounding box center [29, 121] width 45 height 17
type input "T"
click at [206, 75] on input "Item" at bounding box center [214, 76] width 133 height 14
click at [50, 123] on button "Filter" at bounding box center [29, 121] width 45 height 17
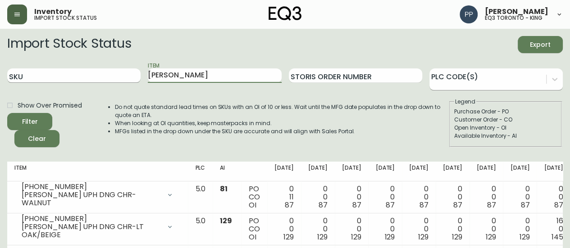
drag, startPoint x: 199, startPoint y: 75, endPoint x: 120, endPoint y: 73, distance: 79.4
click at [120, 73] on div "SKU Item [PERSON_NAME] Storis Order Number PLC Code(s)" at bounding box center [285, 75] width 556 height 29
click at [7, 113] on button "Filter" at bounding box center [29, 121] width 45 height 17
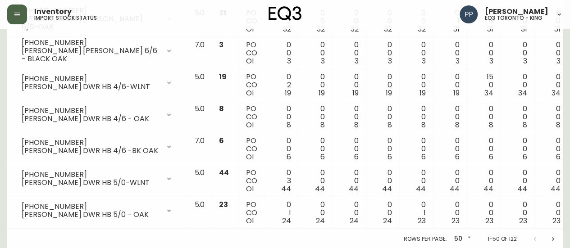
scroll to position [1553, 0]
click at [555, 236] on icon "Next page" at bounding box center [553, 239] width 7 height 7
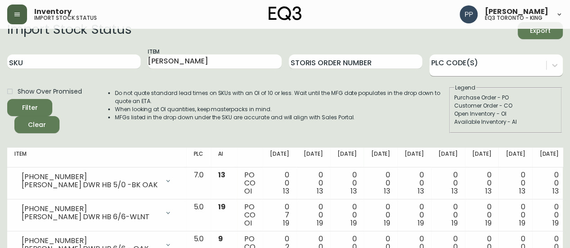
scroll to position [0, 0]
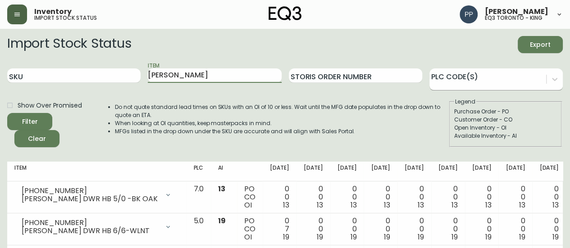
drag, startPoint x: 189, startPoint y: 73, endPoint x: 144, endPoint y: 82, distance: 45.4
click at [144, 82] on div "SKU Item [PERSON_NAME] Order Number PLC Code(s)" at bounding box center [285, 75] width 556 height 29
type input "bar"
click at [7, 113] on button "Filter" at bounding box center [29, 121] width 45 height 17
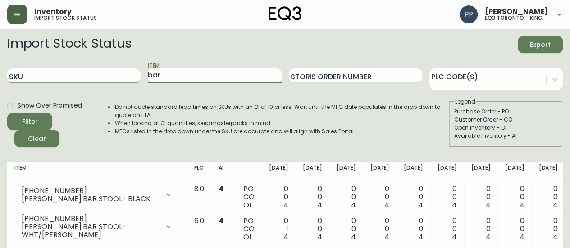
drag, startPoint x: 144, startPoint y: 74, endPoint x: 124, endPoint y: 75, distance: 20.3
click at [124, 75] on div "SKU Item bar Storis Order Number PLC Code(s)" at bounding box center [285, 75] width 556 height 29
type input "harvest"
click at [7, 113] on button "Filter" at bounding box center [29, 121] width 45 height 17
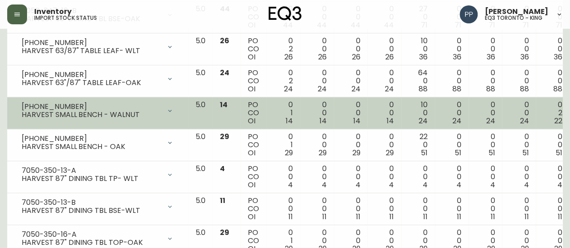
scroll to position [451, 0]
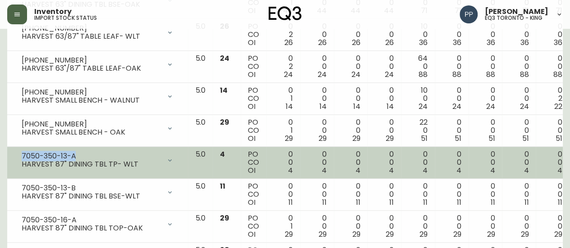
drag, startPoint x: 88, startPoint y: 153, endPoint x: 8, endPoint y: 155, distance: 79.8
click at [8, 155] on td "7050-350-13-A HARVEST 87" DINING TBL TP- WLT Opening Balance 4 ( [DATE] ) Avail…" at bounding box center [97, 163] width 181 height 32
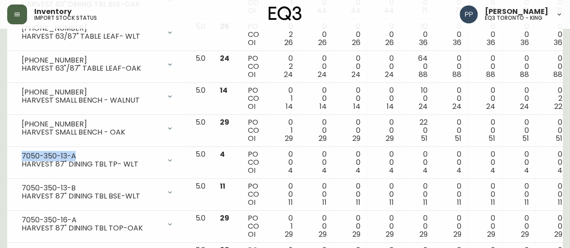
copy div "7050-350-13-A"
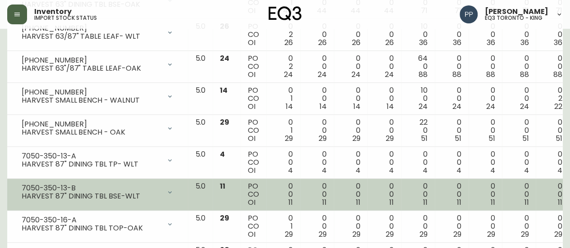
click at [145, 196] on div "HARVEST 87" DINING TBL BSE-WLT" at bounding box center [91, 197] width 139 height 8
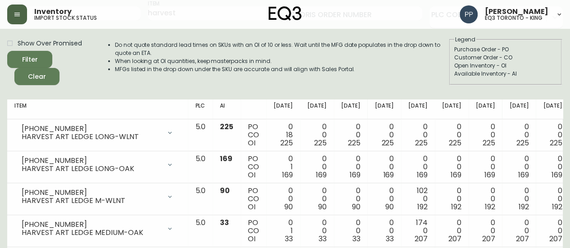
scroll to position [0, 0]
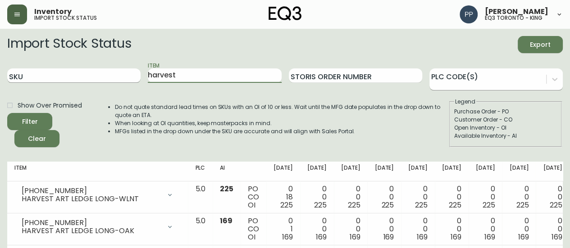
drag, startPoint x: 128, startPoint y: 74, endPoint x: 121, endPoint y: 73, distance: 6.8
click at [122, 73] on div "SKU Item harvest Storis Order Number PLC Code(s)" at bounding box center [285, 75] width 556 height 29
type input "[PERSON_NAME]"
click at [7, 113] on button "Filter" at bounding box center [29, 121] width 45 height 17
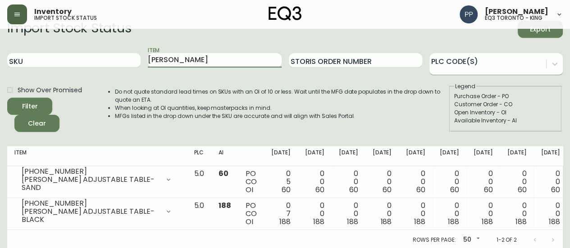
scroll to position [23, 0]
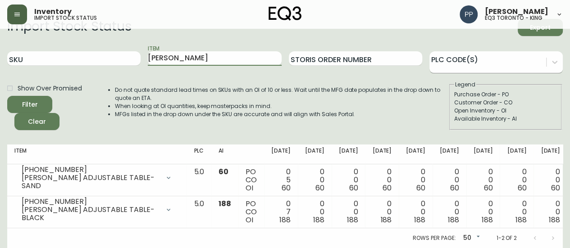
drag, startPoint x: 175, startPoint y: 54, endPoint x: 137, endPoint y: 61, distance: 38.9
click at [138, 61] on div "SKU Item [PERSON_NAME] Storis Order Number PLC Code(s)" at bounding box center [285, 58] width 556 height 29
type input "s"
type input "i"
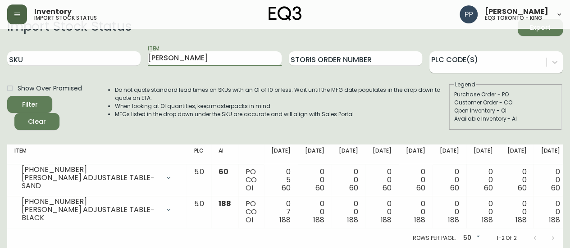
type input "[PERSON_NAME]"
click at [7, 96] on button "Filter" at bounding box center [29, 104] width 45 height 17
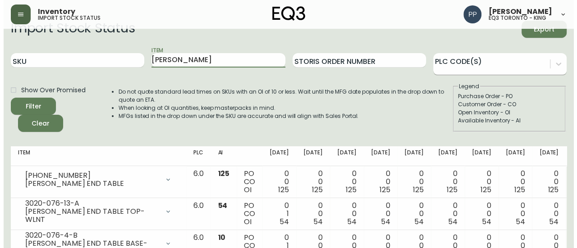
scroll to position [0, 0]
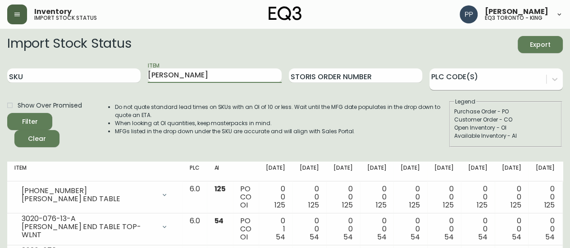
drag, startPoint x: 92, startPoint y: 86, endPoint x: 23, endPoint y: 97, distance: 68.9
click at [29, 97] on form "Import Stock Status Export SKU Item [PERSON_NAME] Order Number PLC Code(s) Show…" at bounding box center [285, 91] width 556 height 111
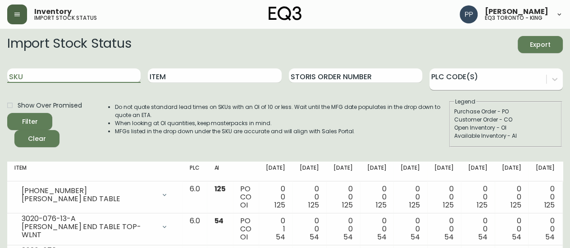
click at [79, 76] on input "SKU" at bounding box center [73, 76] width 133 height 14
paste input "[PHONE_NUMBER]"
drag, startPoint x: 79, startPoint y: 76, endPoint x: 52, endPoint y: 117, distance: 48.8
click at [32, 121] on div "Filter" at bounding box center [30, 121] width 16 height 11
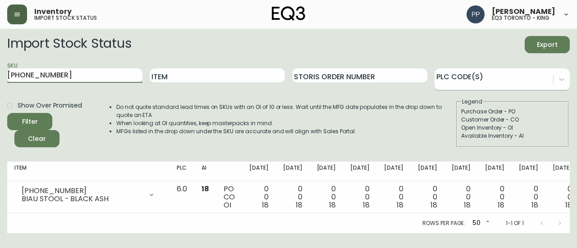
drag, startPoint x: 80, startPoint y: 77, endPoint x: 0, endPoint y: 79, distance: 79.8
click at [0, 79] on main "Import Stock Status Export SKU [PHONE_NUMBER] Item Storis Order Number PLC Code…" at bounding box center [288, 131] width 577 height 205
paste input "[PHONE_NUMBER]"
click at [52, 120] on button "Filter" at bounding box center [29, 121] width 45 height 17
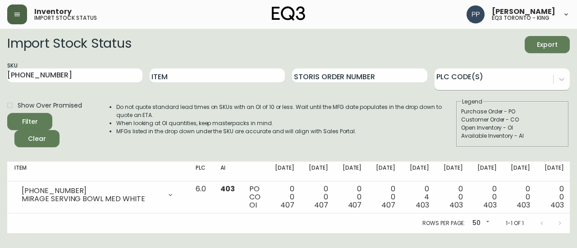
drag, startPoint x: 97, startPoint y: 78, endPoint x: 0, endPoint y: 82, distance: 97.0
click at [0, 82] on main "Import Stock Status Export SKU [PHONE_NUMBER] Item Storis Order Number PLC Code…" at bounding box center [288, 131] width 577 height 205
paste input "40-400-8"
click at [44, 115] on button "Filter" at bounding box center [29, 121] width 45 height 17
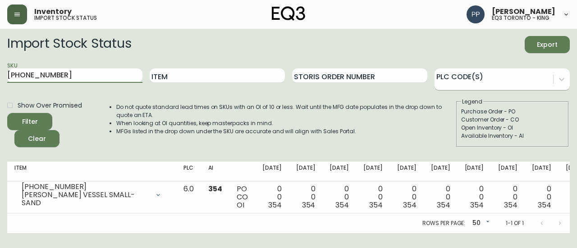
drag, startPoint x: 74, startPoint y: 74, endPoint x: 0, endPoint y: 73, distance: 74.4
click at [0, 73] on main "Import Stock Status Export SKU [PHONE_NUMBER] Item Storis Order Number PLC Code…" at bounding box center [288, 131] width 577 height 205
paste input "1"
click at [40, 121] on span "Filter" at bounding box center [29, 121] width 31 height 11
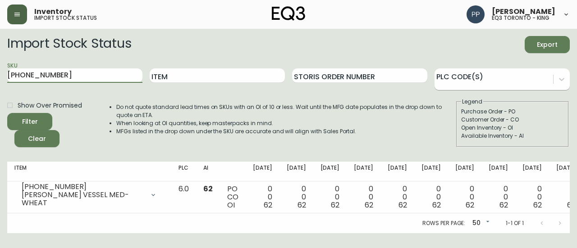
drag, startPoint x: 69, startPoint y: 73, endPoint x: 0, endPoint y: 73, distance: 69.4
click at [0, 73] on main "Import Stock Status Export SKU [PHONE_NUMBER] Item Storis Order Number PLC Code…" at bounding box center [288, 131] width 577 height 205
paste input "2"
click at [41, 120] on span "Filter" at bounding box center [29, 121] width 31 height 11
click at [0, 78] on main "Import Stock Status Export SKU [PHONE_NUMBER] Item Storis Order Number PLC Code…" at bounding box center [288, 131] width 577 height 205
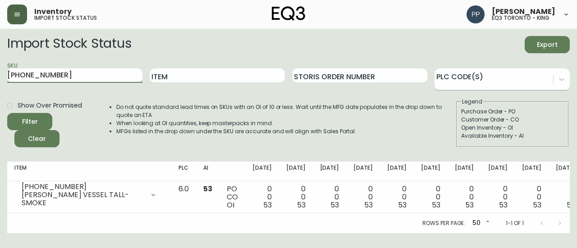
paste input "9-2"
click at [49, 118] on button "Filter" at bounding box center [29, 121] width 45 height 17
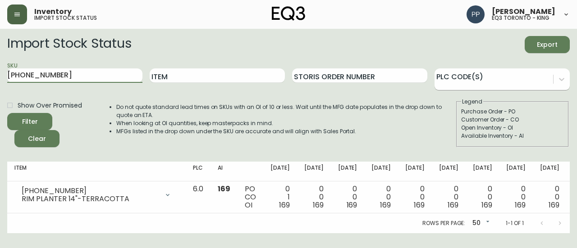
drag, startPoint x: 63, startPoint y: 76, endPoint x: 0, endPoint y: 76, distance: 62.7
click at [0, 76] on main "Import Stock Status Export SKU [PHONE_NUMBER] Item Storis Order Number PLC Code…" at bounding box center [288, 131] width 577 height 205
paste input "10"
type input "[PHONE_NUMBER]"
click at [43, 119] on span "Filter" at bounding box center [29, 121] width 31 height 11
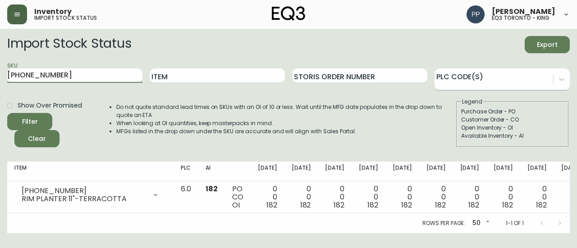
drag, startPoint x: 51, startPoint y: 73, endPoint x: 0, endPoint y: 73, distance: 51.4
click at [0, 73] on main "Import Stock Status Export SKU [PHONE_NUMBER] Item Storis Order Number PLC Code…" at bounding box center [288, 131] width 577 height 205
click at [42, 125] on span "Filter" at bounding box center [29, 121] width 31 height 11
click at [0, 77] on main "Import Stock Status Export SKU [PHONE_NUMBER] Item Storis Order Number PLC Code…" at bounding box center [288, 131] width 577 height 205
click at [36, 120] on div "Filter" at bounding box center [30, 121] width 16 height 11
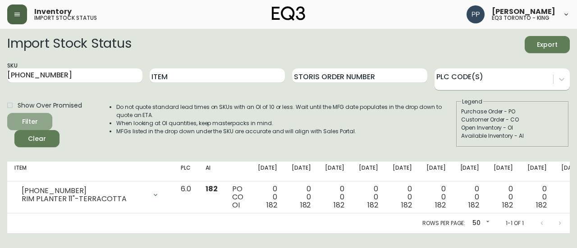
click at [36, 120] on div "Filter" at bounding box center [30, 121] width 16 height 11
click at [39, 119] on span "Filter" at bounding box center [29, 121] width 31 height 11
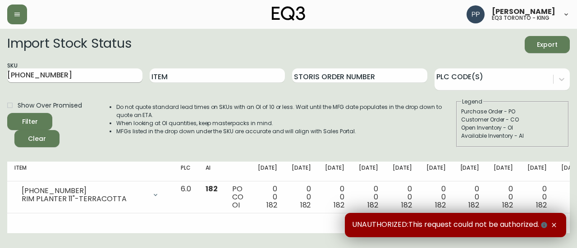
click at [75, 75] on input "[PHONE_NUMBER]" at bounding box center [74, 76] width 135 height 14
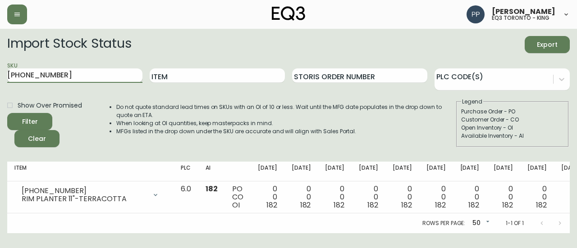
click at [7, 113] on button "Filter" at bounding box center [29, 121] width 45 height 17
drag, startPoint x: 85, startPoint y: 77, endPoint x: 0, endPoint y: 78, distance: 85.2
click at [0, 78] on main "Import Stock Status Export SKU [PHONE_NUMBER] Item Storis Order Number PLC Code…" at bounding box center [288, 131] width 577 height 205
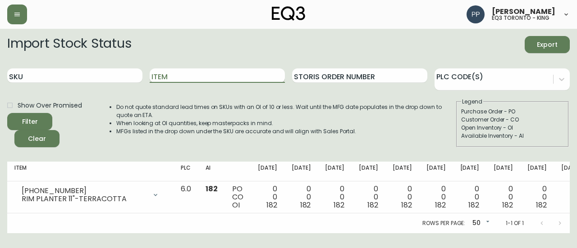
click at [192, 79] on input "Item" at bounding box center [217, 76] width 135 height 14
type input "[PERSON_NAME]"
click at [7, 113] on button "Filter" at bounding box center [29, 121] width 45 height 17
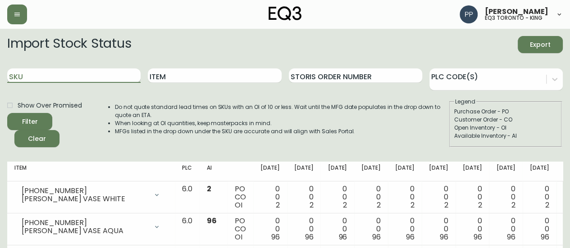
click at [99, 73] on input "SKU" at bounding box center [73, 76] width 133 height 14
click at [197, 71] on input "Item" at bounding box center [214, 76] width 133 height 14
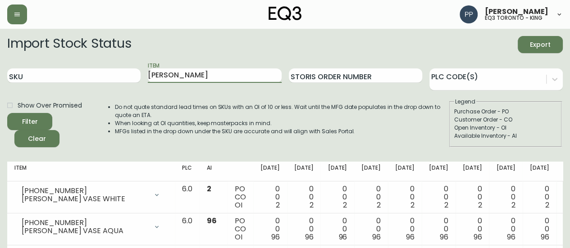
type input "alfred"
click at [42, 118] on span "Filter" at bounding box center [29, 121] width 31 height 11
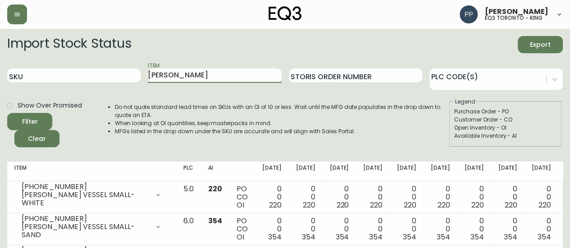
drag, startPoint x: 184, startPoint y: 69, endPoint x: 114, endPoint y: 83, distance: 71.7
click at [113, 83] on div "SKU Item alfred Storis Order Number PLC Code(s)" at bounding box center [285, 75] width 556 height 29
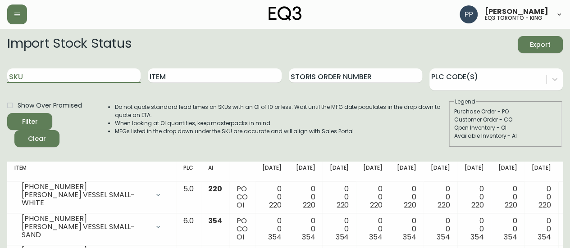
click at [94, 72] on input "SKU" at bounding box center [73, 76] width 133 height 14
paste input "3140-9402-0"
type input "3140-9402-0"
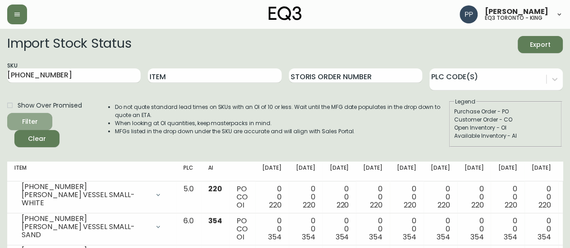
click at [41, 120] on span "Filter" at bounding box center [29, 121] width 31 height 11
